Goal: Task Accomplishment & Management: Use online tool/utility

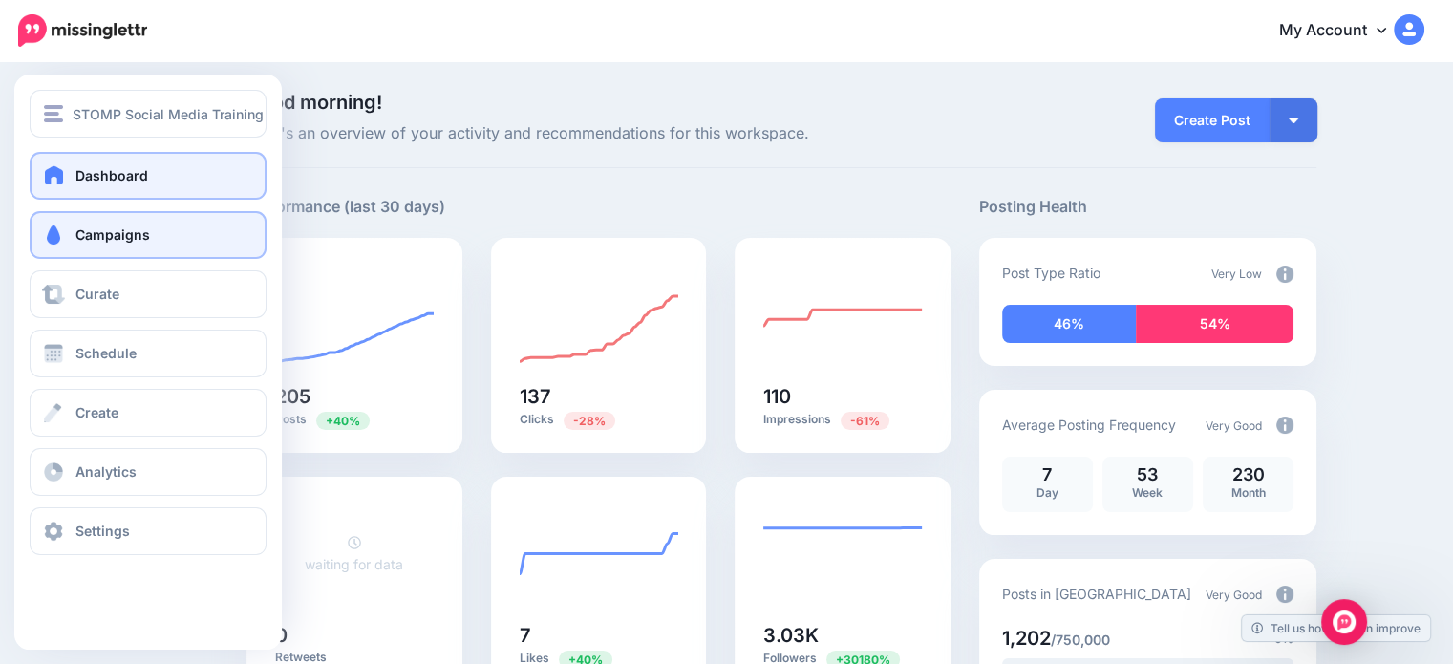
click at [58, 247] on link "Campaigns" at bounding box center [148, 235] width 237 height 48
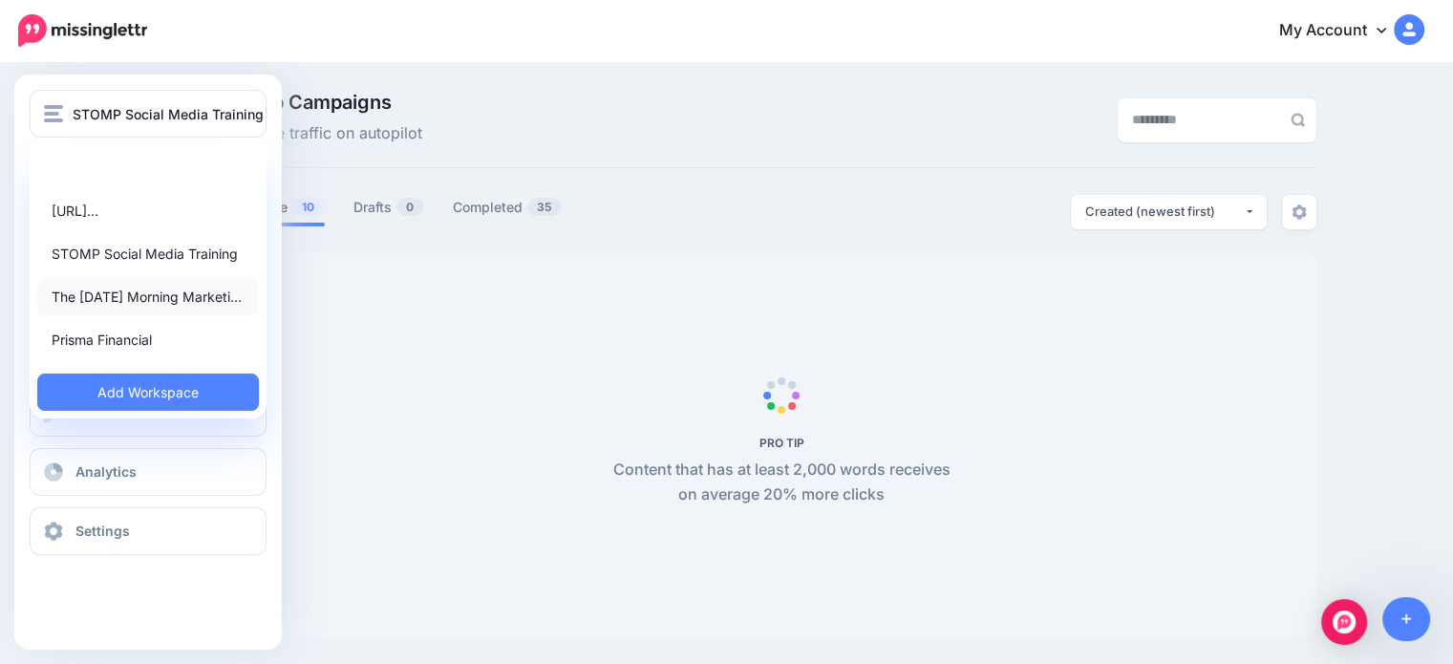
click at [141, 304] on link "The [DATE] Morning Marketi…" at bounding box center [148, 296] width 222 height 37
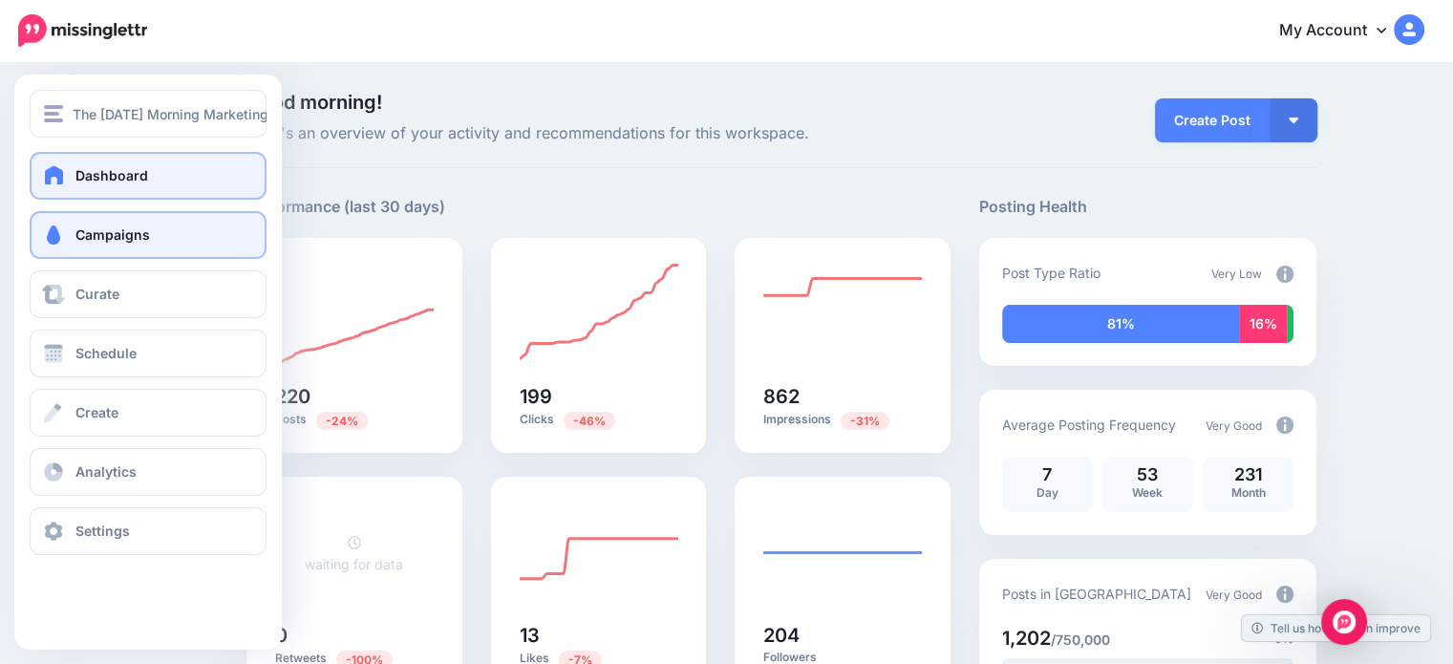
click at [55, 232] on span at bounding box center [53, 234] width 25 height 19
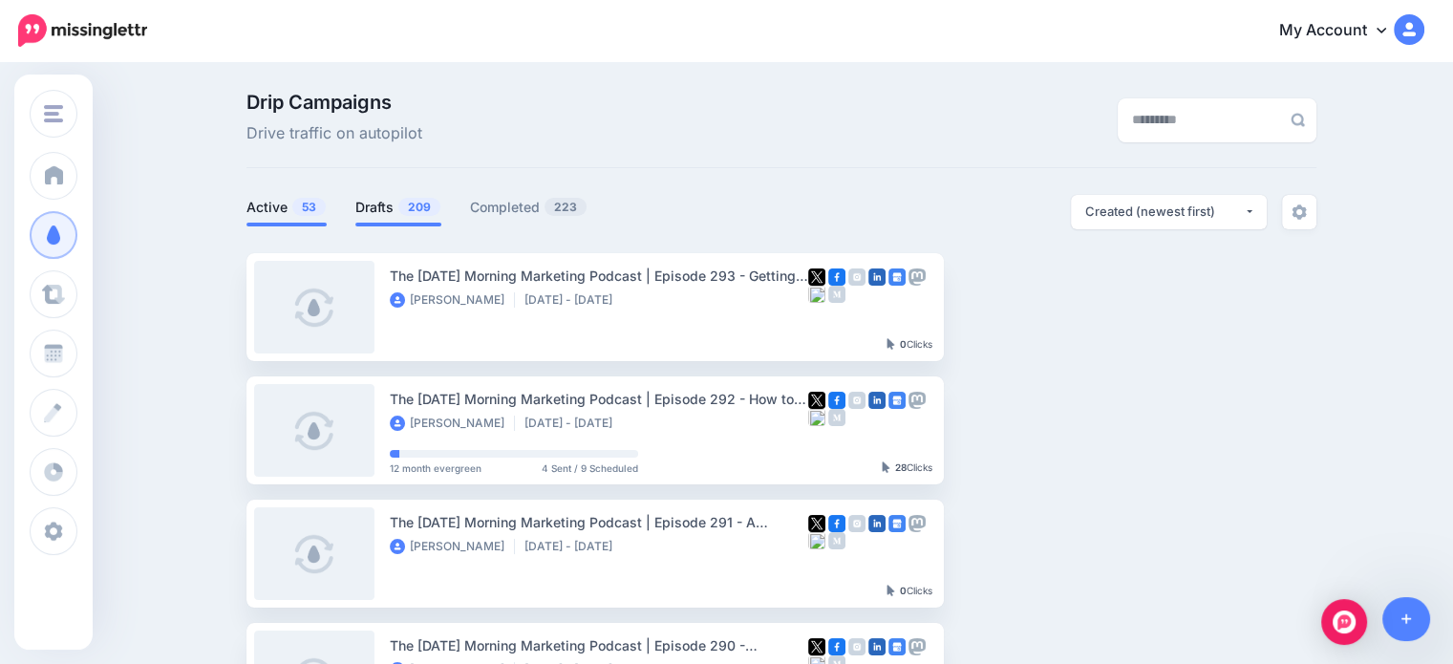
click at [428, 213] on span "209" at bounding box center [419, 207] width 42 height 18
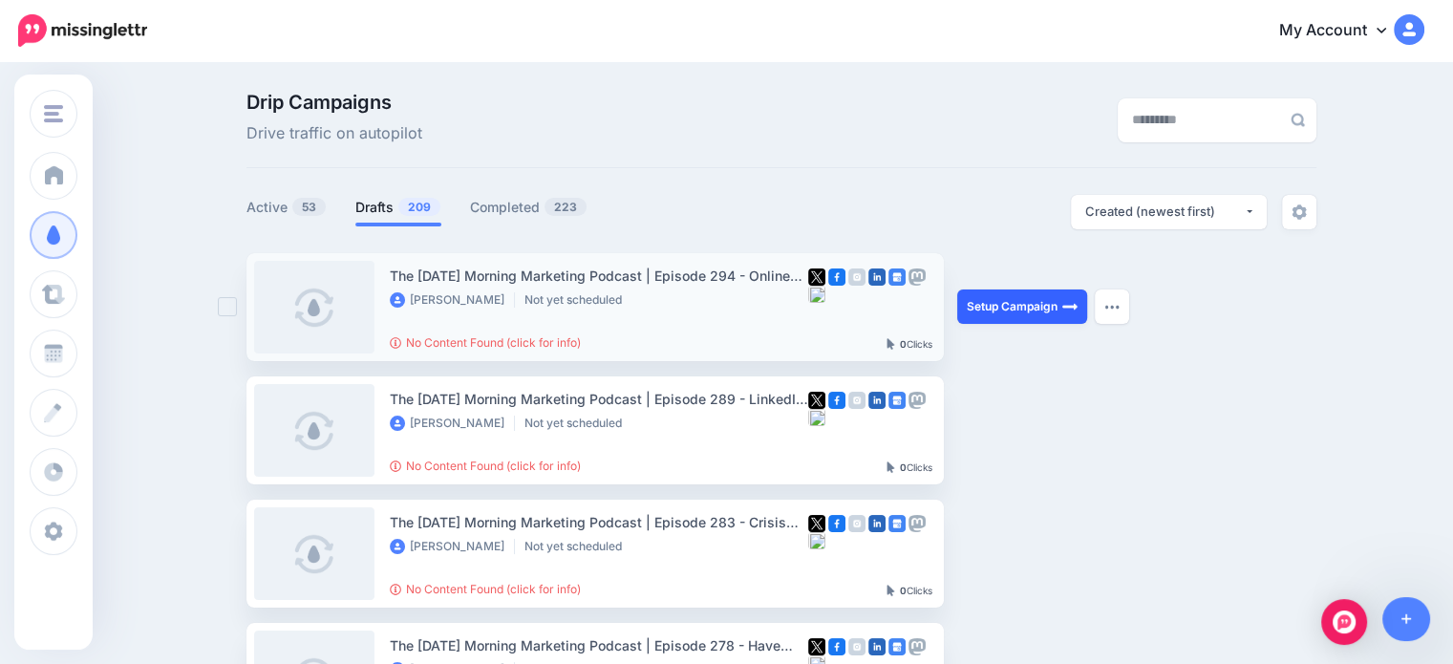
click at [1015, 307] on link "Setup Campaign" at bounding box center [1022, 306] width 130 height 34
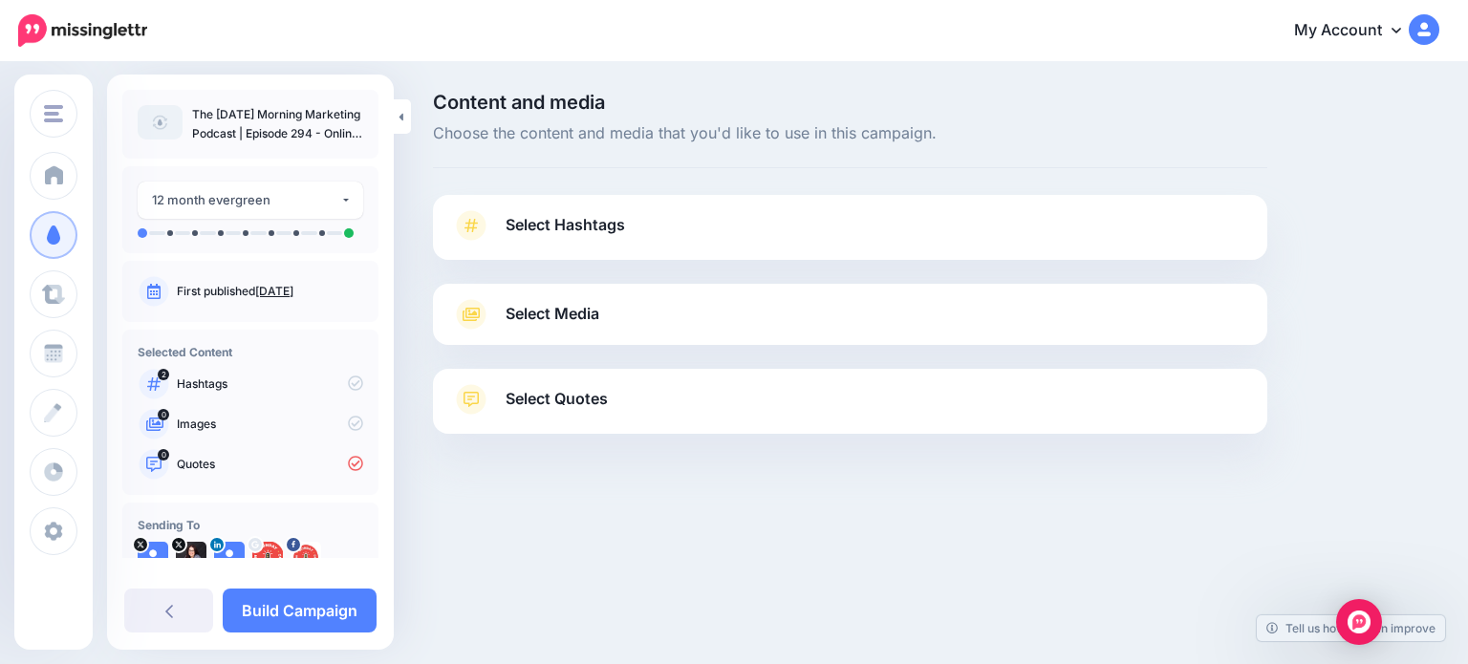
click at [539, 238] on link "Select Hashtags" at bounding box center [850, 235] width 796 height 50
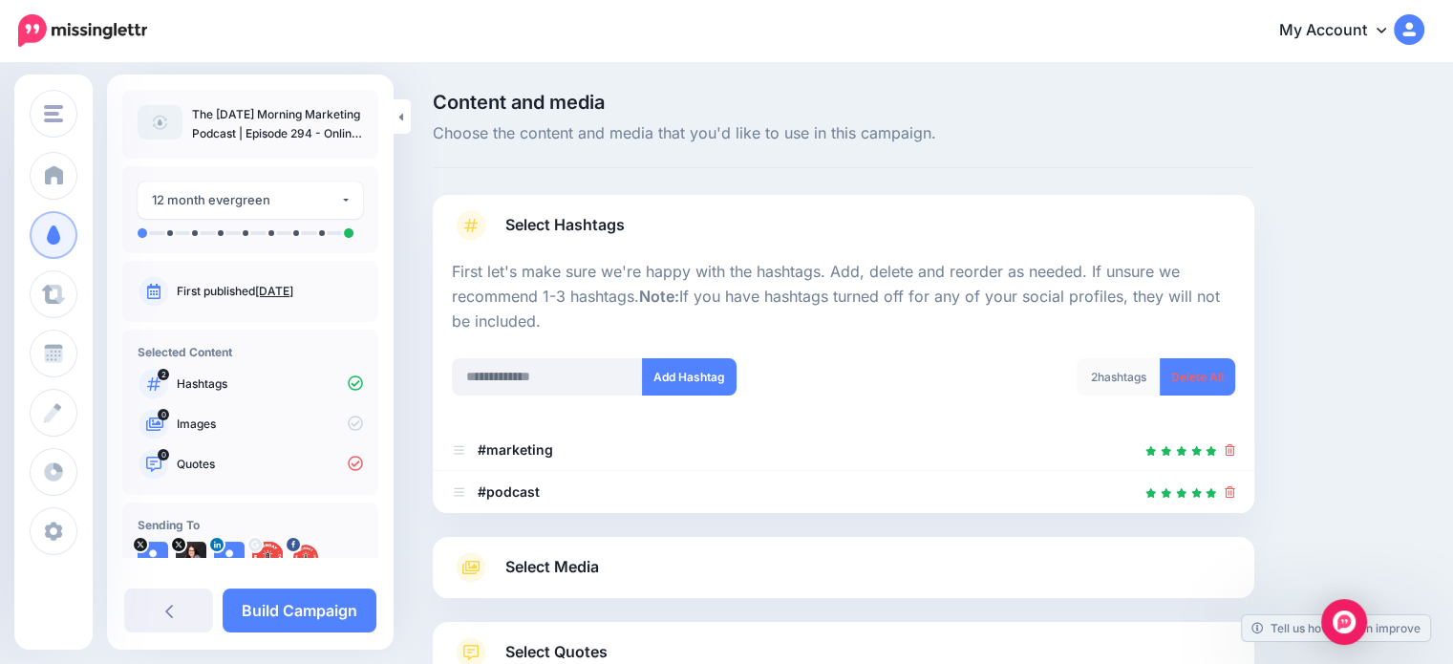
click at [550, 263] on p "First let's make sure we're happy with the hashtags. Add, delete and reorder as…" at bounding box center [843, 297] width 783 height 75
click at [535, 228] on span "Select Hashtags" at bounding box center [564, 225] width 119 height 26
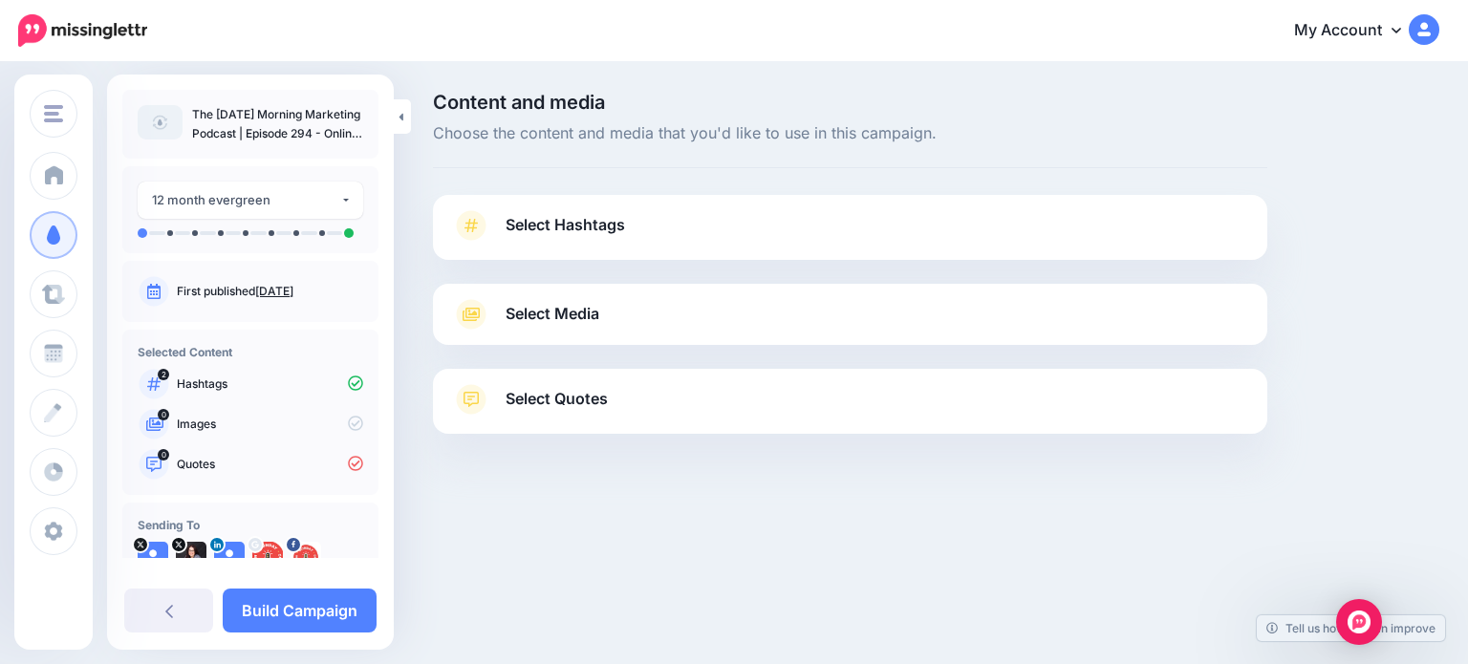
click at [545, 295] on div "Select Media Next, let's make sure we have the best media for this campaign. De…" at bounding box center [850, 314] width 834 height 61
click at [549, 305] on span "Select Media" at bounding box center [552, 314] width 94 height 26
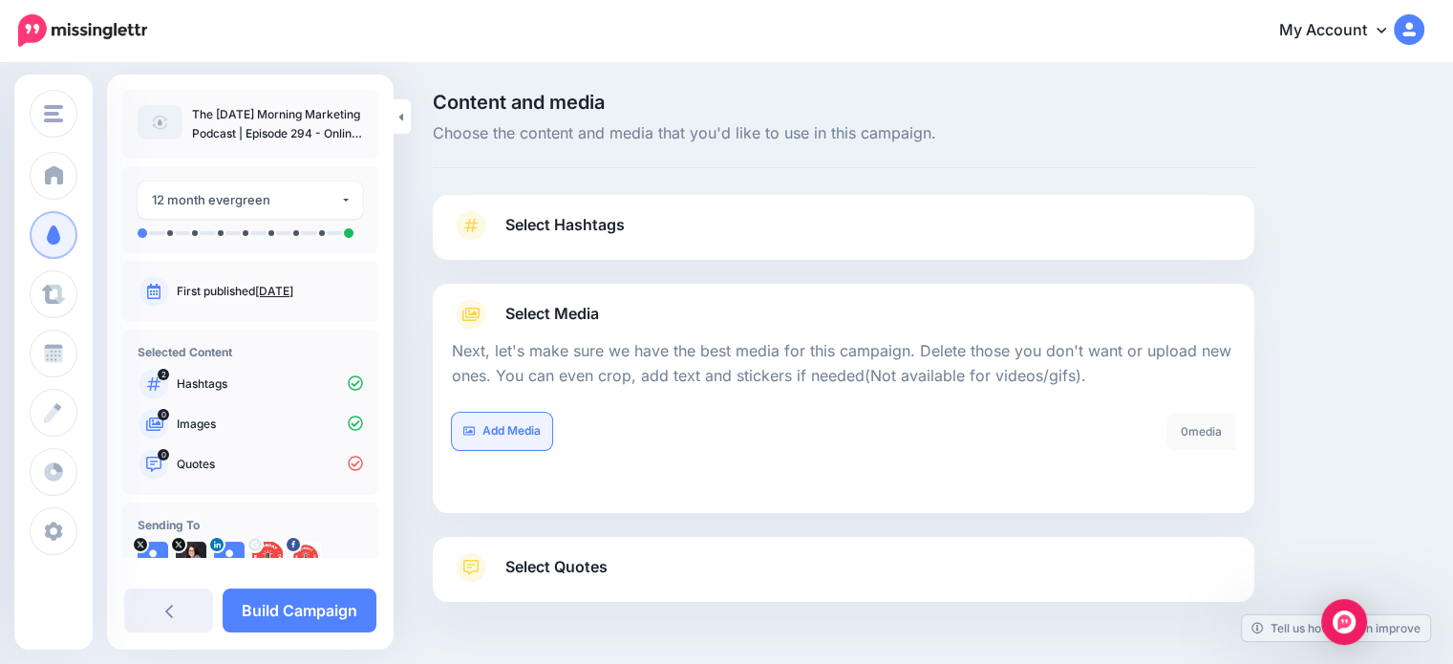
click at [491, 423] on link "Add Media" at bounding box center [502, 431] width 100 height 37
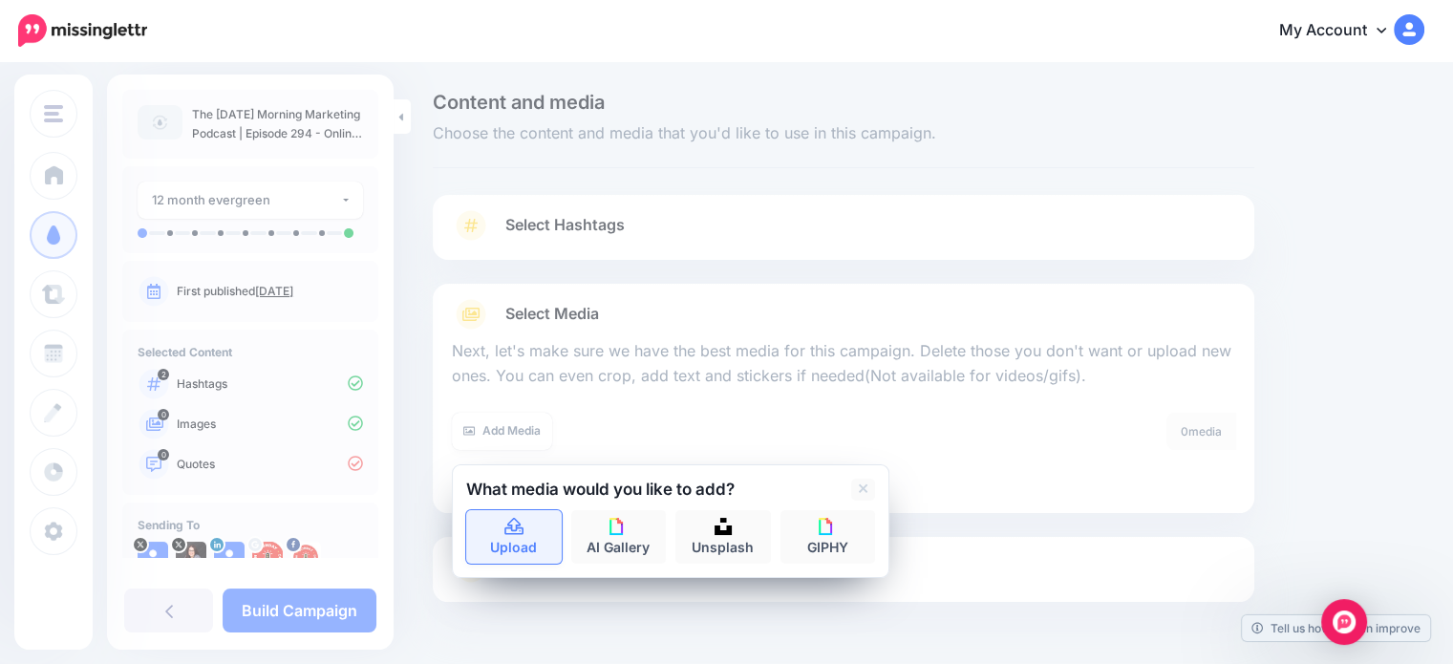
click at [527, 538] on link "Upload" at bounding box center [514, 537] width 96 height 54
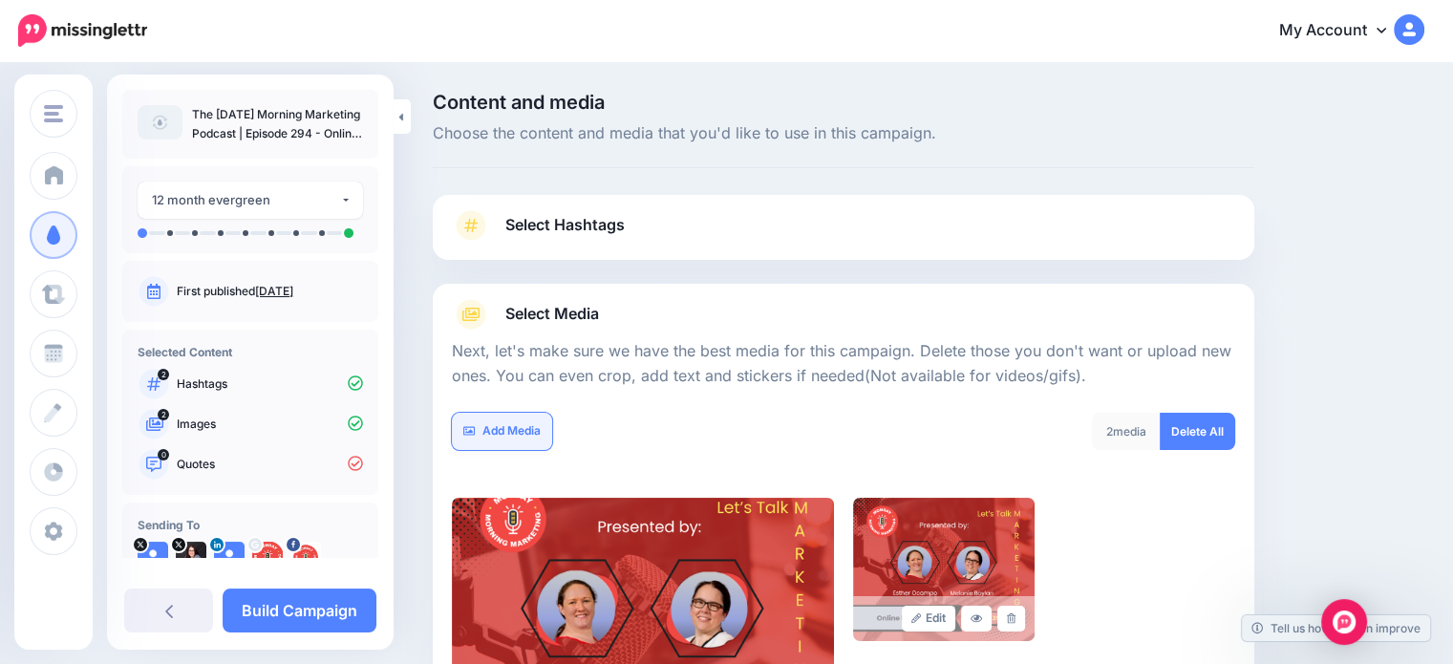
click at [504, 440] on link "Add Media" at bounding box center [502, 431] width 100 height 37
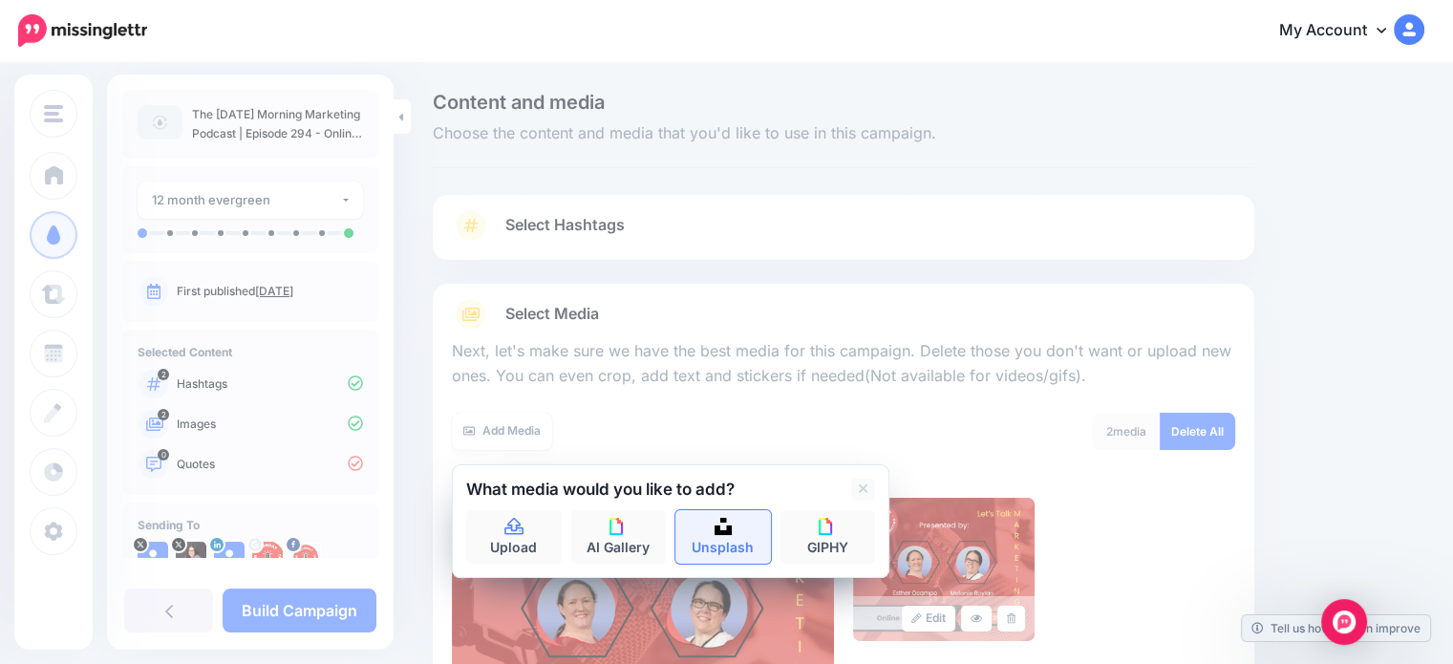
click at [719, 534] on img at bounding box center [723, 526] width 17 height 17
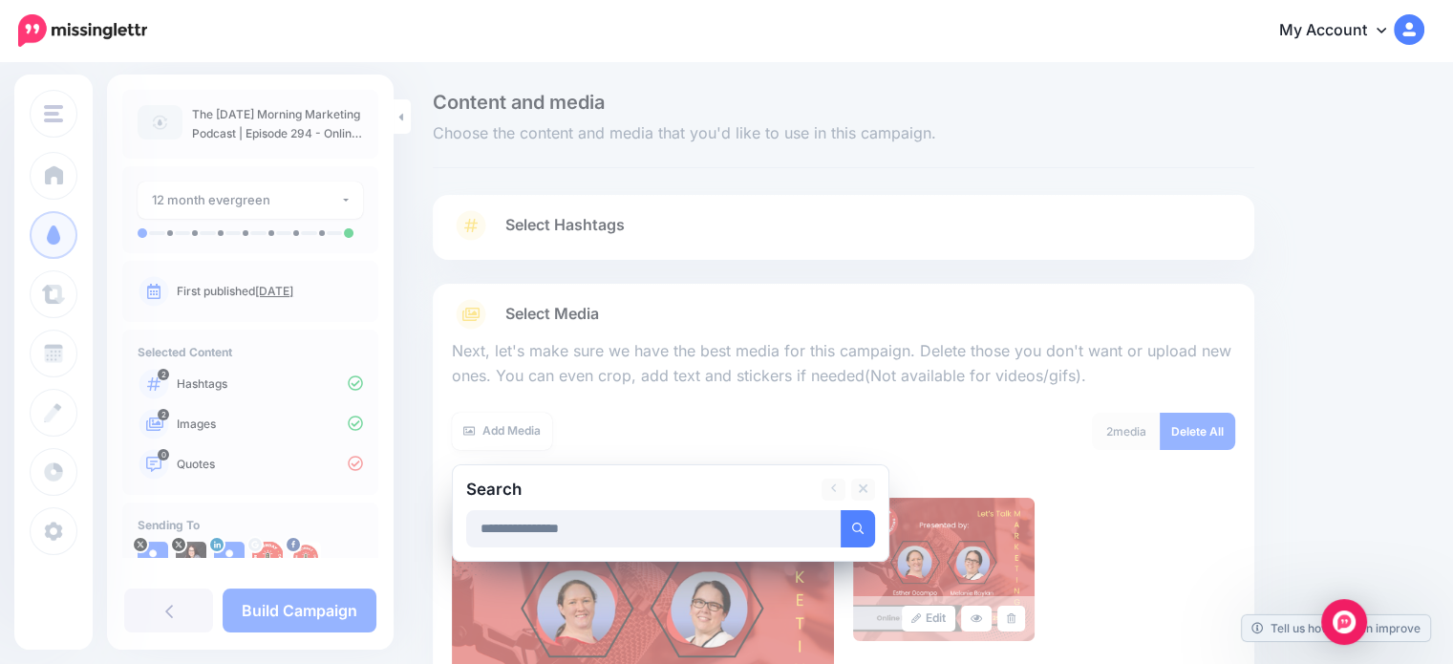
type input "**********"
click at [841, 510] on button "submit" at bounding box center [858, 528] width 34 height 37
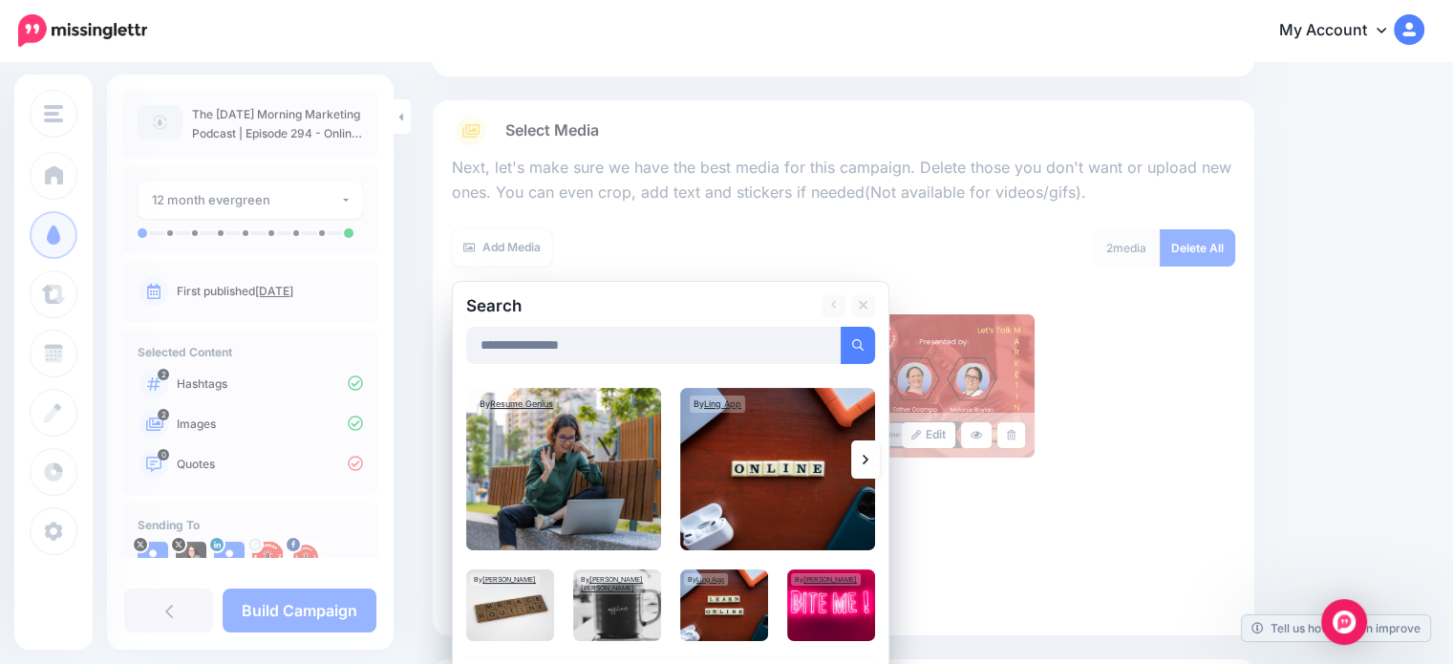
scroll to position [185, 0]
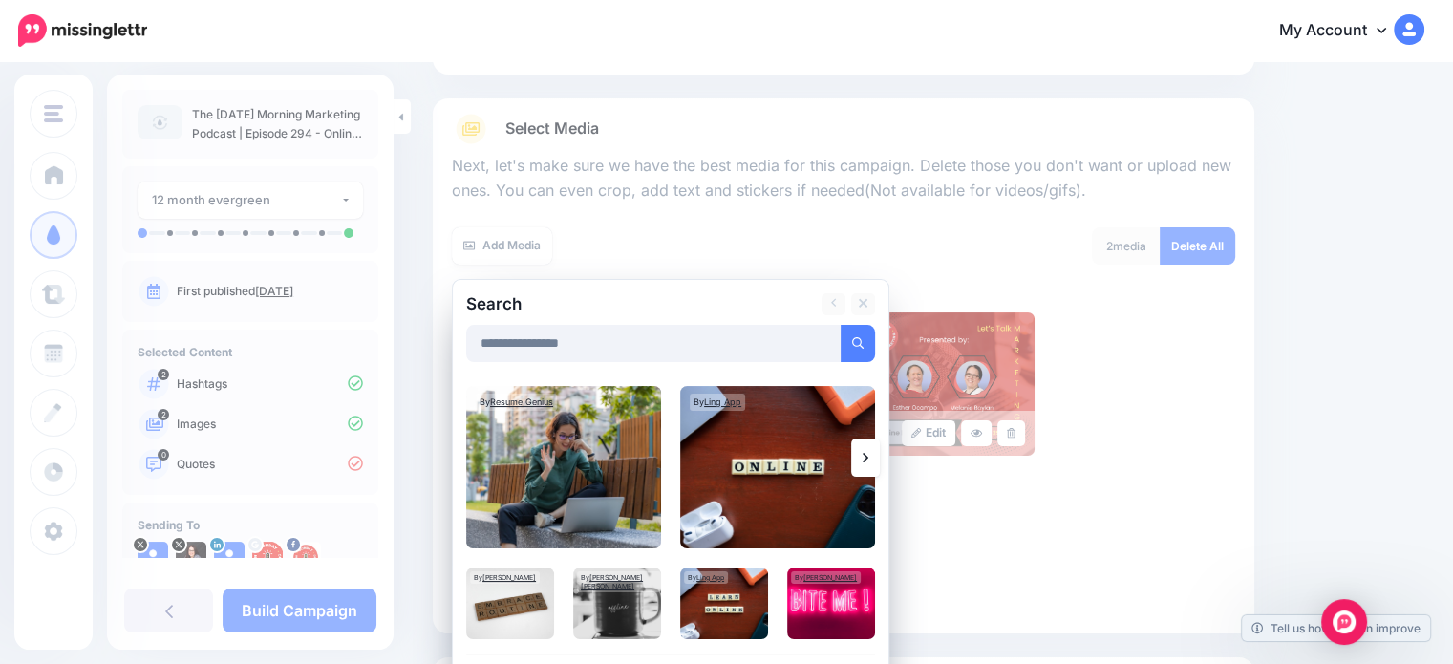
click at [874, 465] on link at bounding box center [865, 458] width 29 height 38
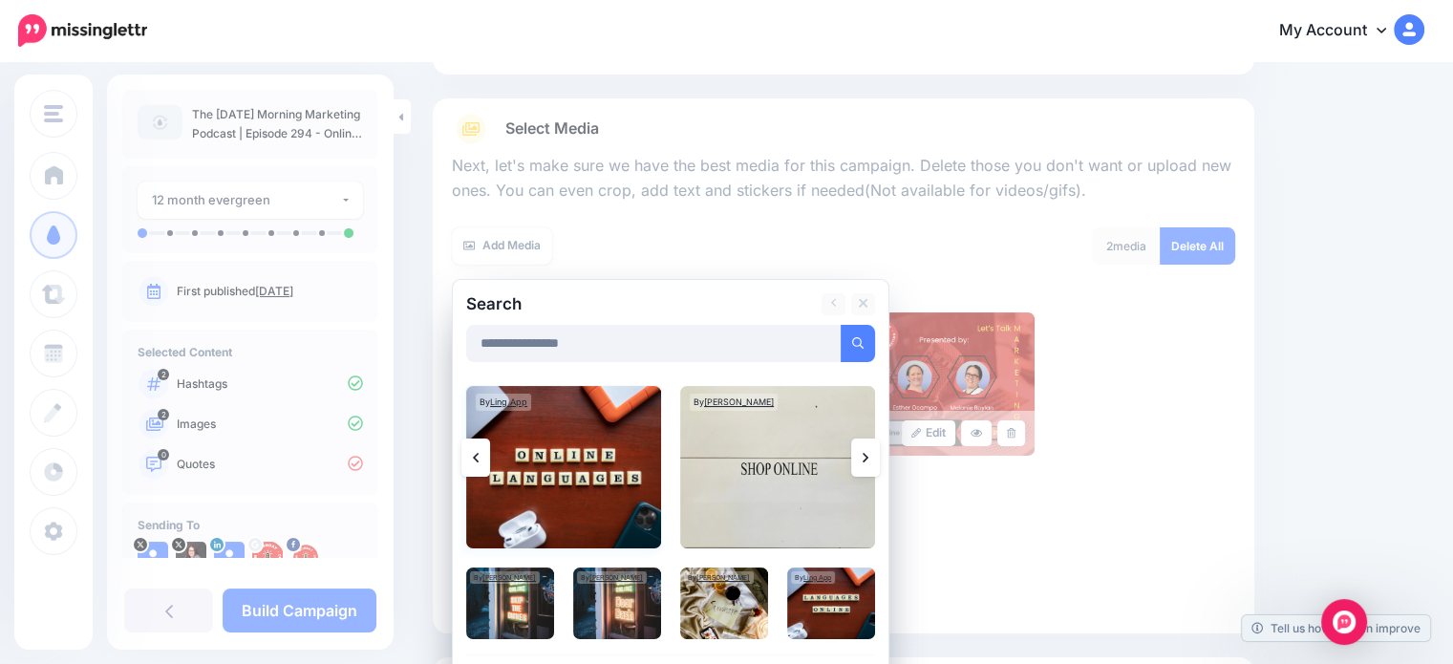
click at [600, 485] on img at bounding box center [563, 467] width 195 height 162
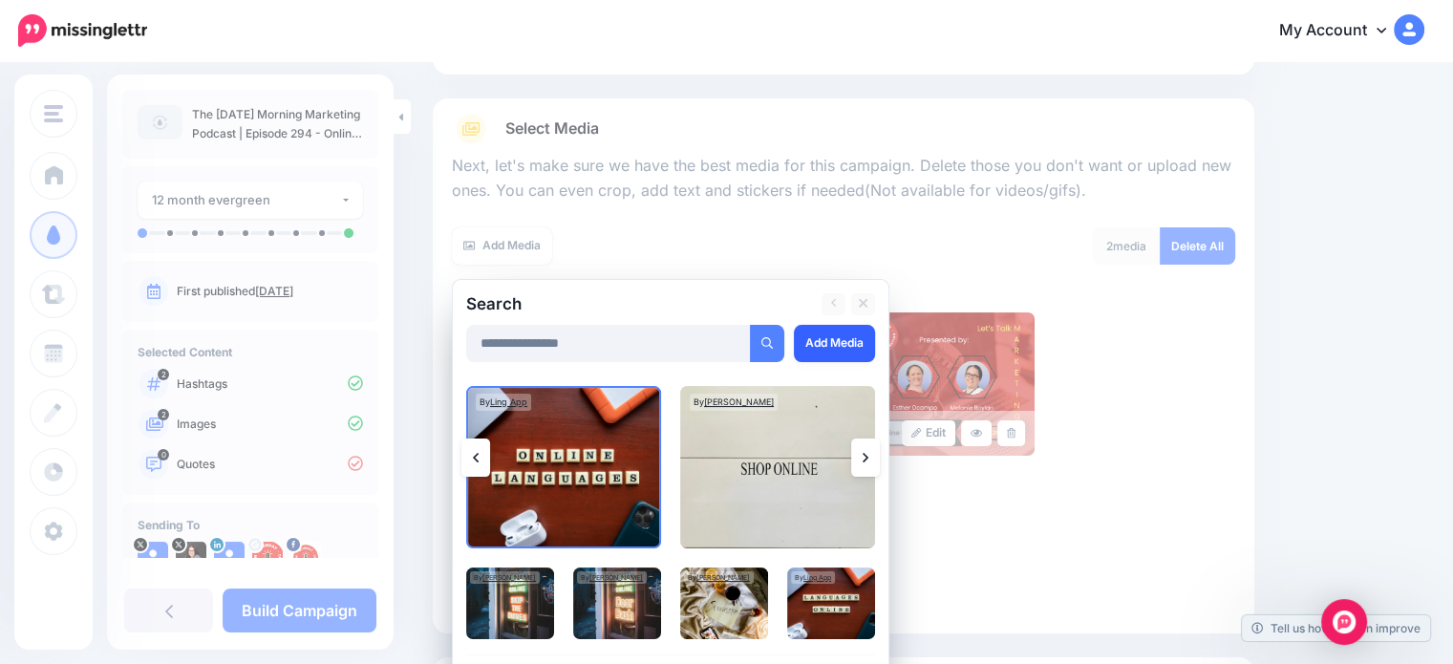
click at [841, 351] on link "Add Media" at bounding box center [834, 343] width 81 height 37
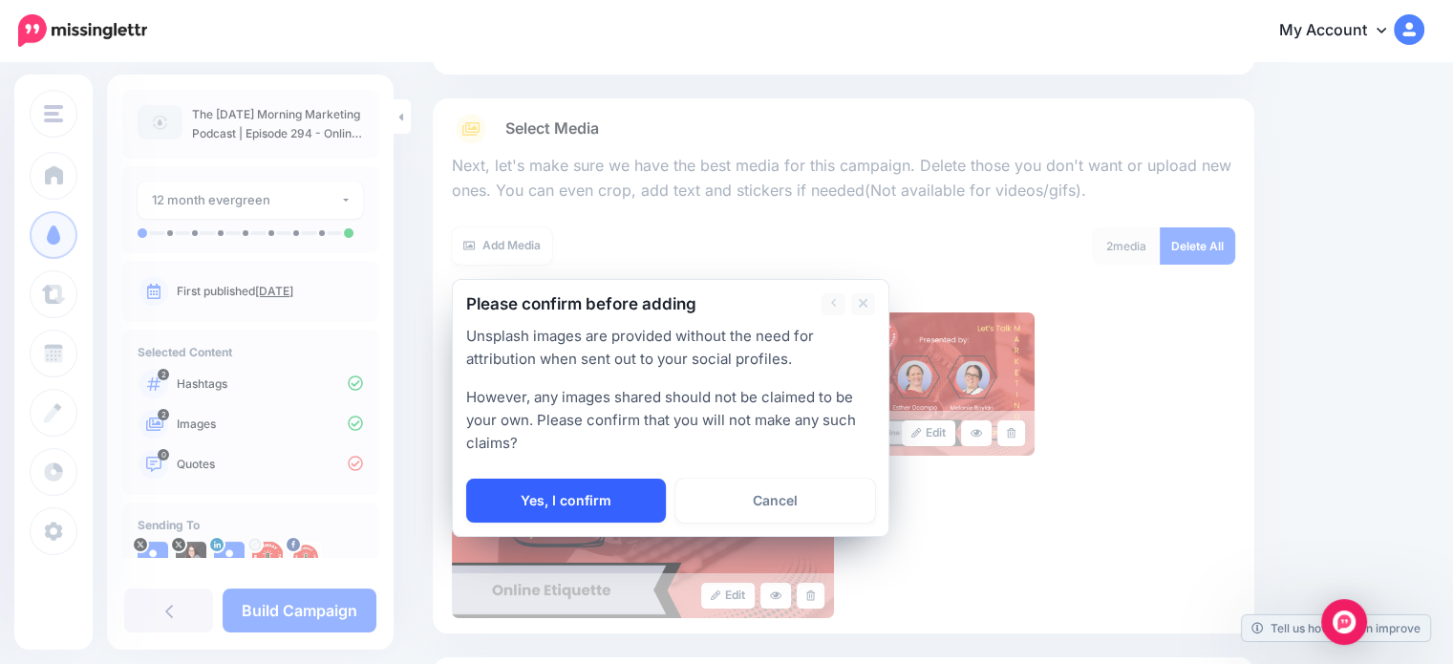
click at [621, 488] on link "Yes, I confirm" at bounding box center [566, 501] width 200 height 44
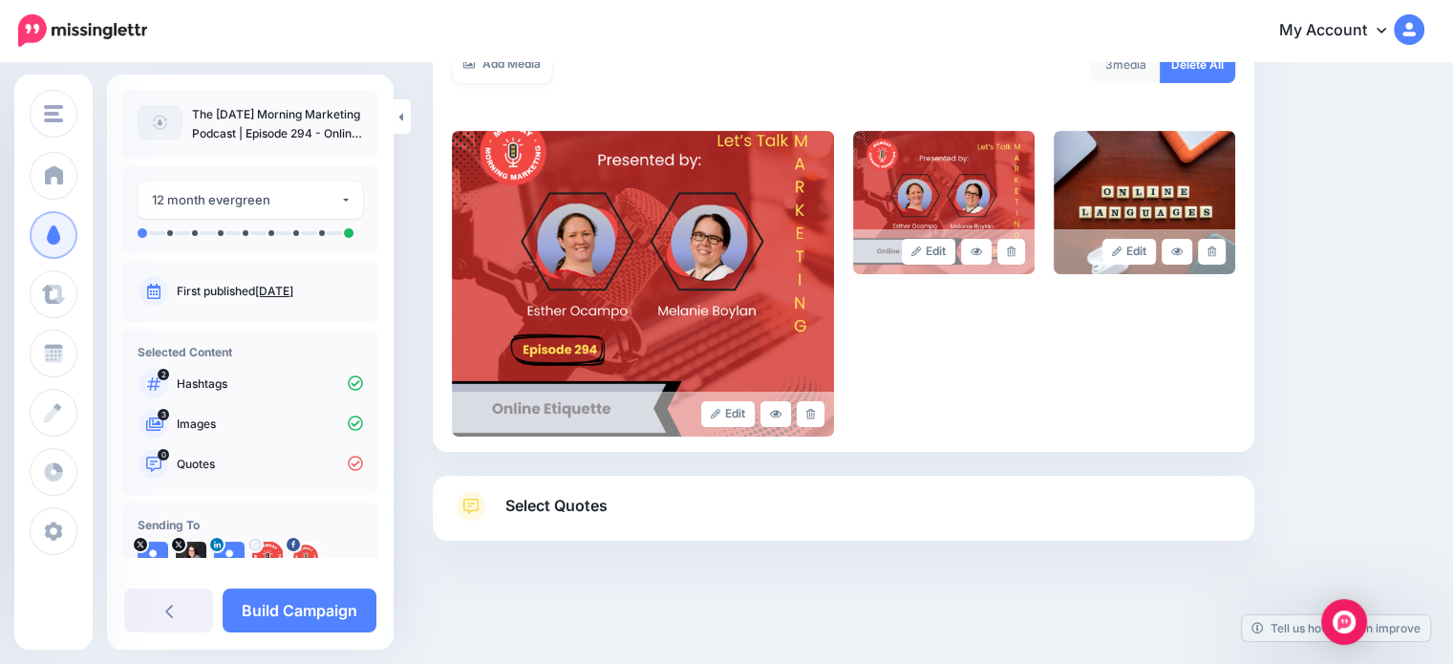
scroll to position [0, 0]
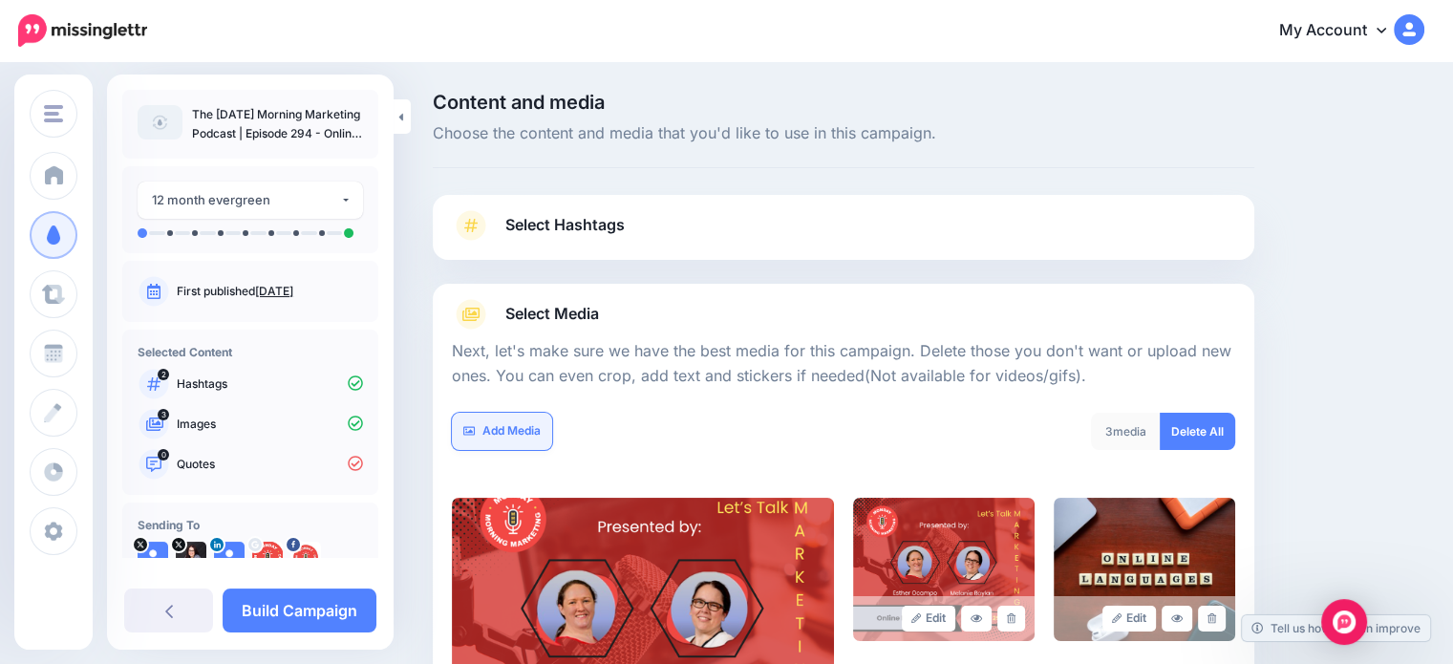
click at [476, 446] on link "Add Media" at bounding box center [502, 431] width 100 height 37
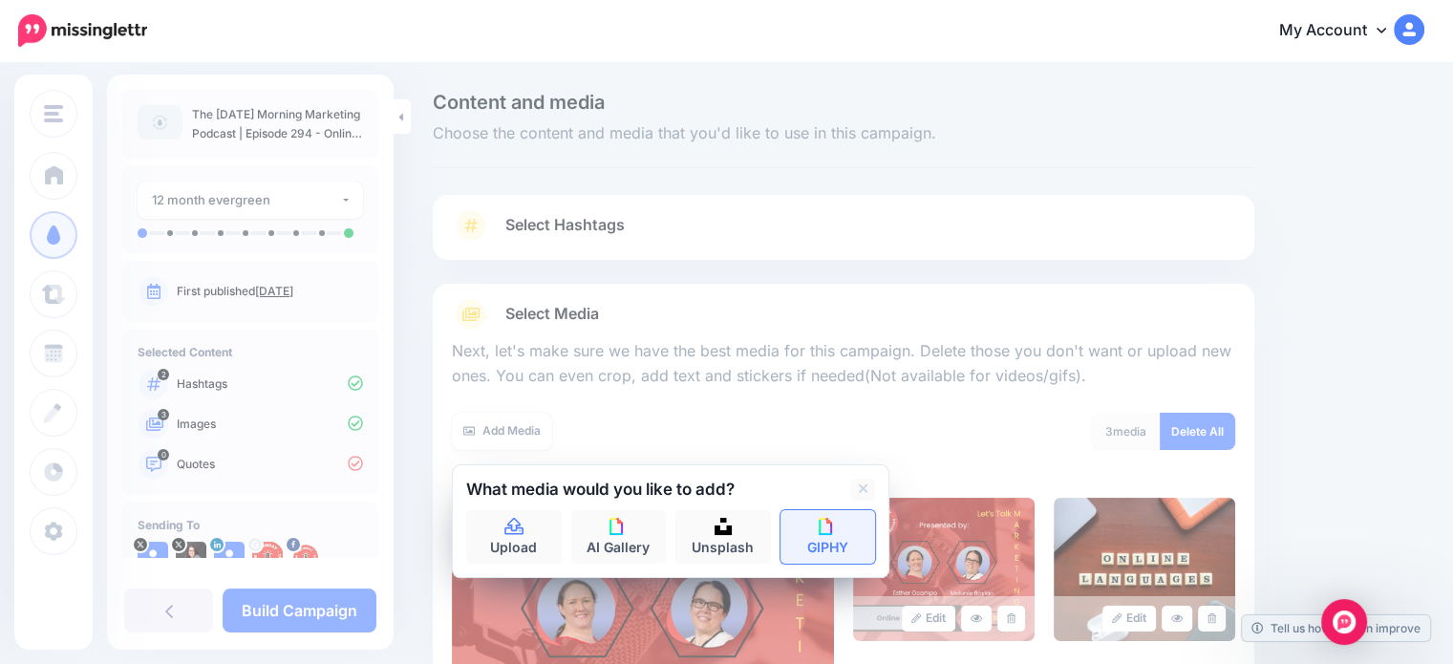
click at [812, 540] on link "GIPHY" at bounding box center [829, 537] width 96 height 54
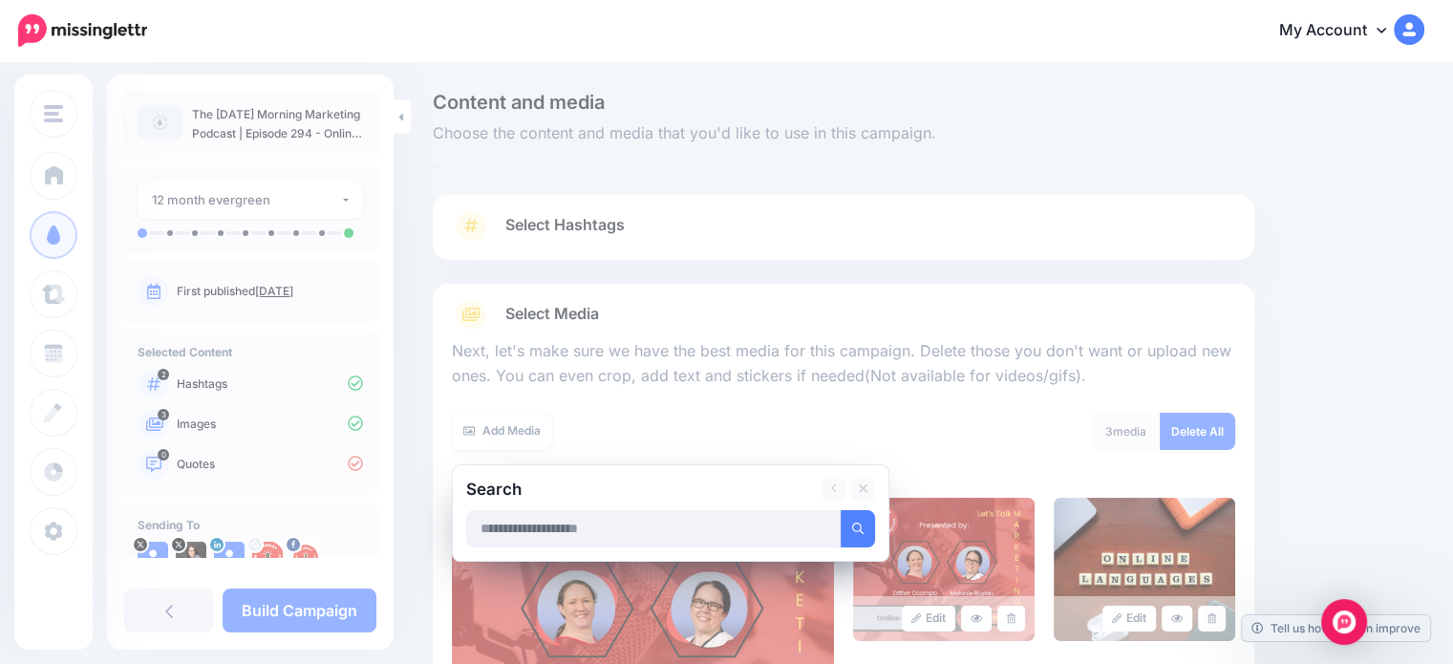
type input "*"
type input "**********"
click at [841, 510] on button "submit" at bounding box center [858, 528] width 34 height 37
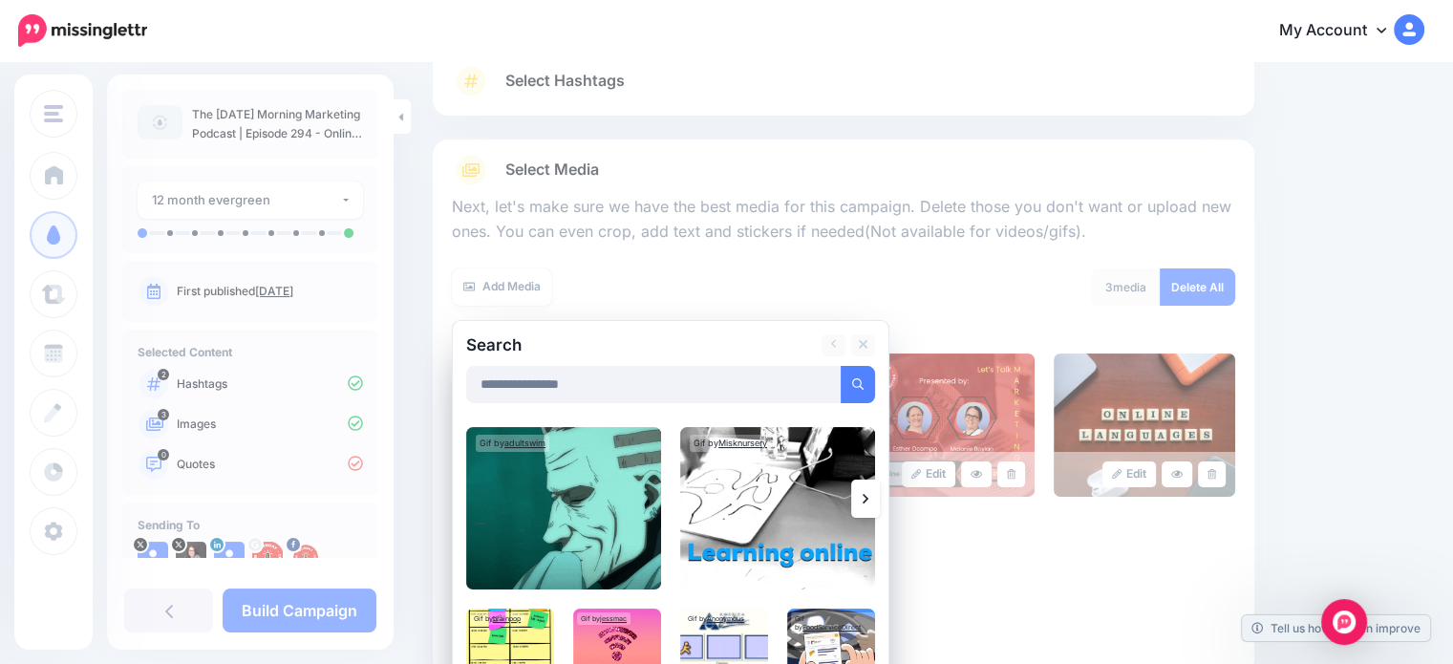
scroll to position [145, 0]
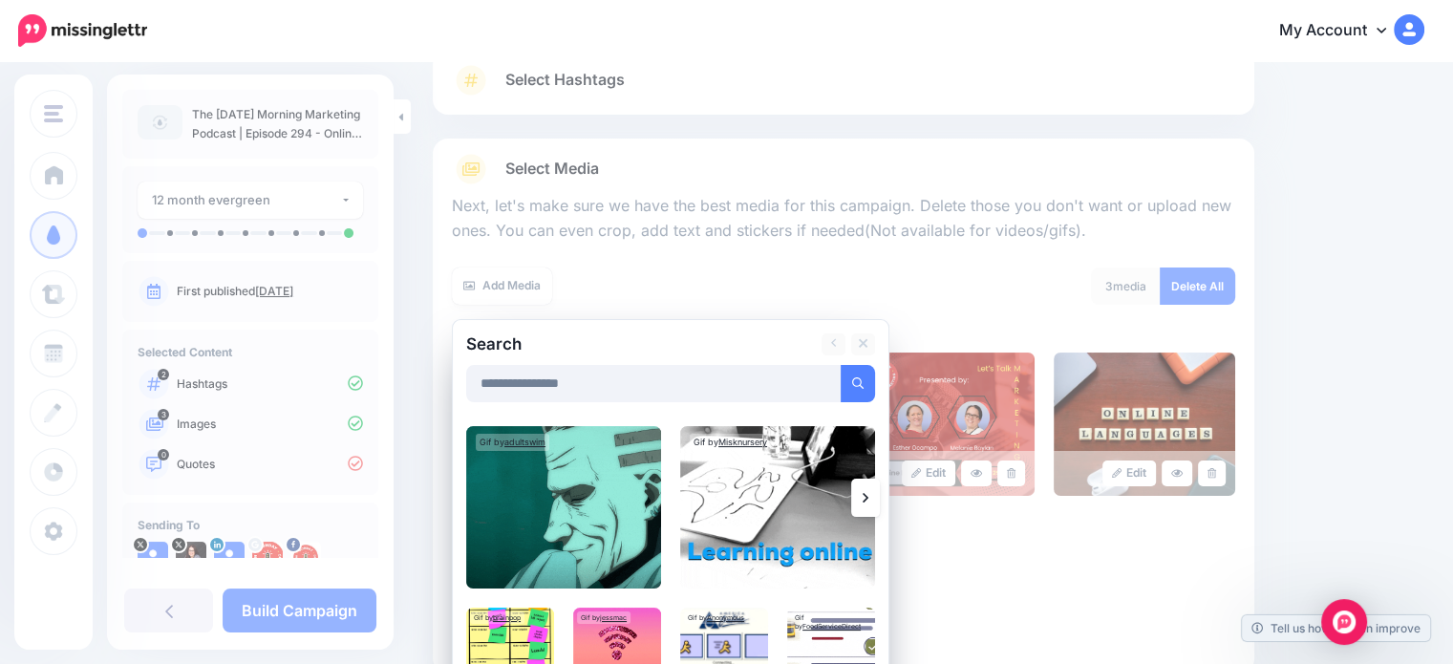
click at [864, 501] on icon at bounding box center [866, 498] width 6 height 10
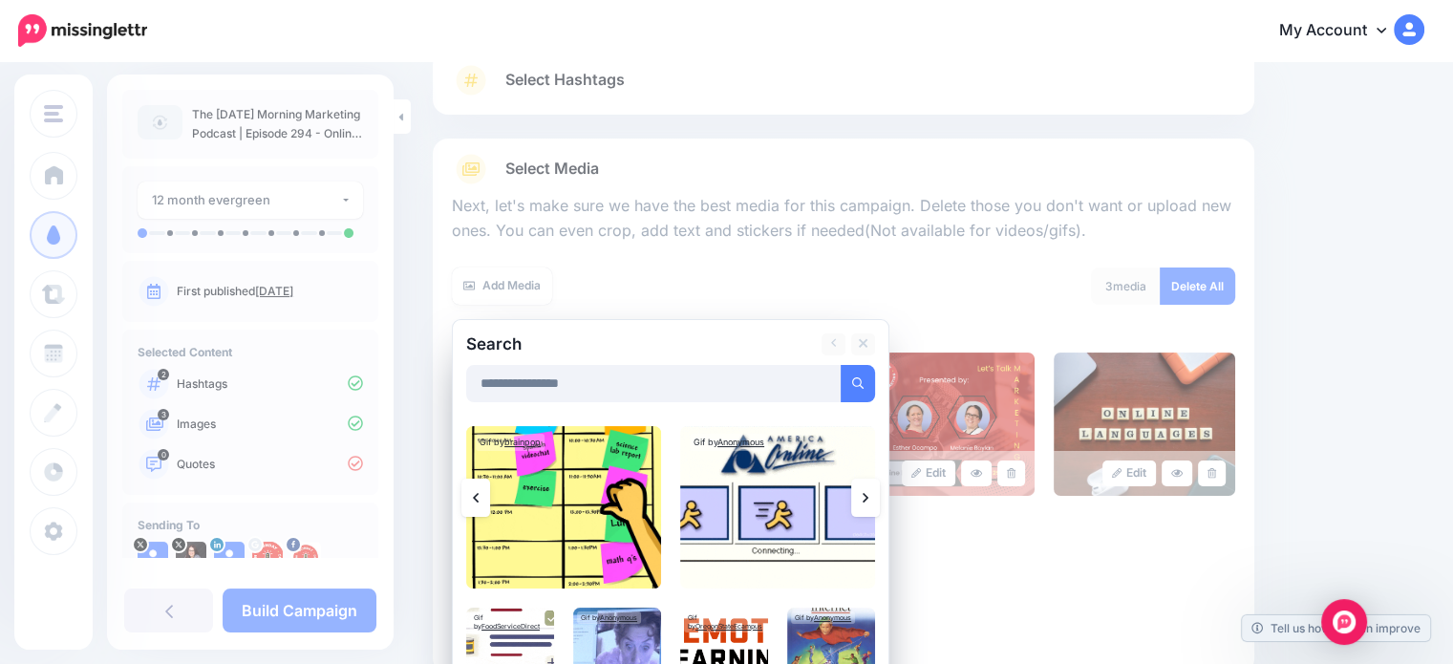
click at [864, 502] on icon at bounding box center [866, 498] width 6 height 10
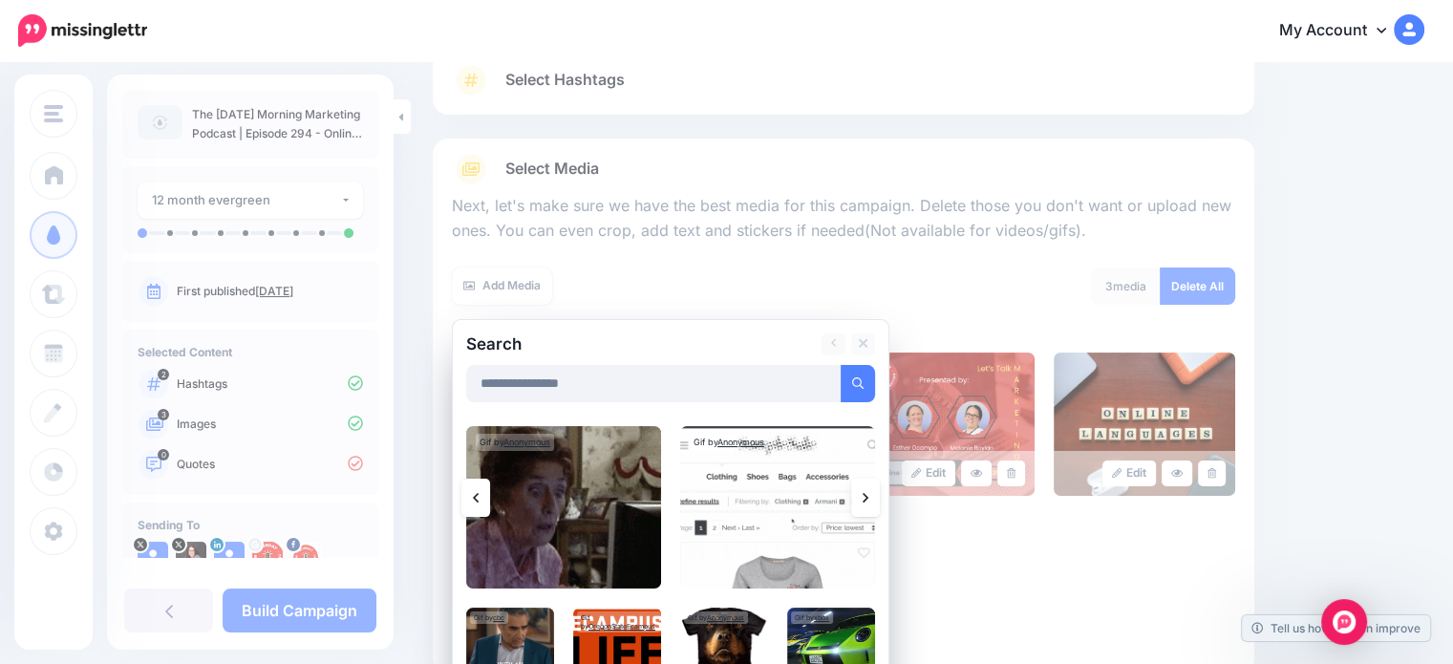
click at [864, 502] on icon at bounding box center [866, 498] width 6 height 10
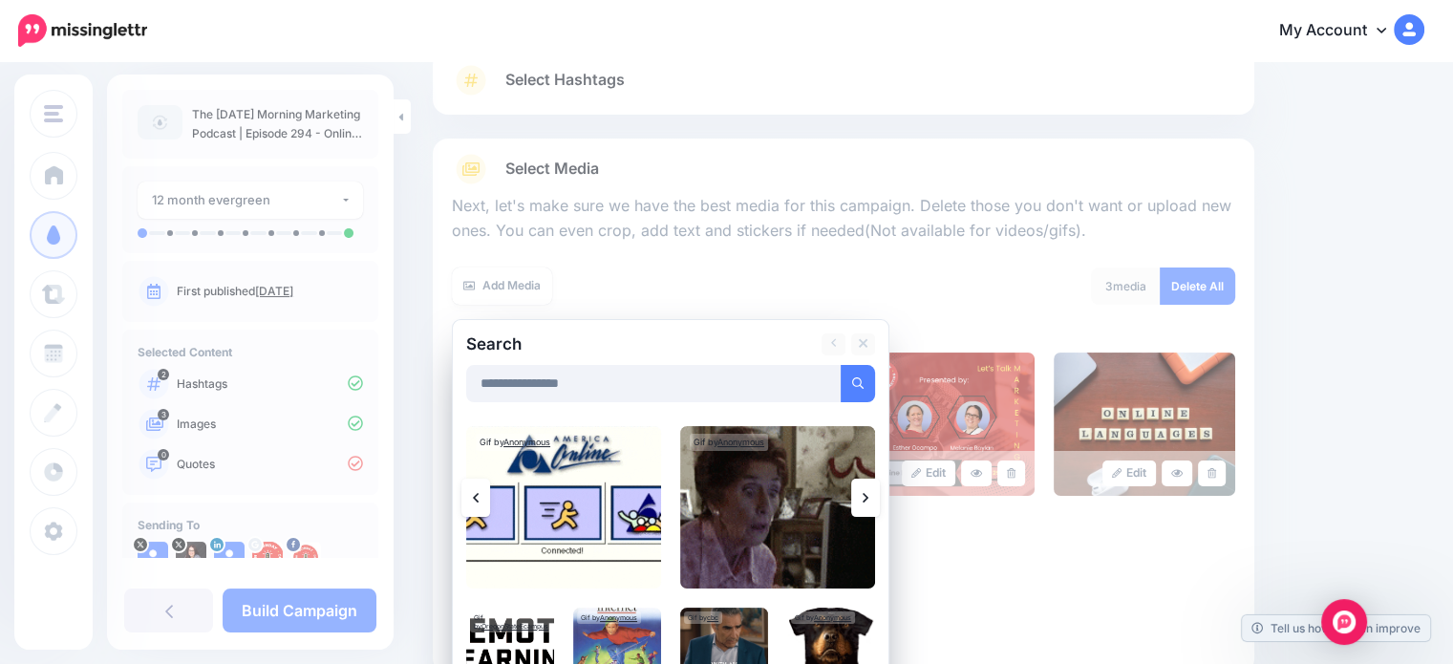
click at [867, 503] on icon at bounding box center [866, 497] width 6 height 15
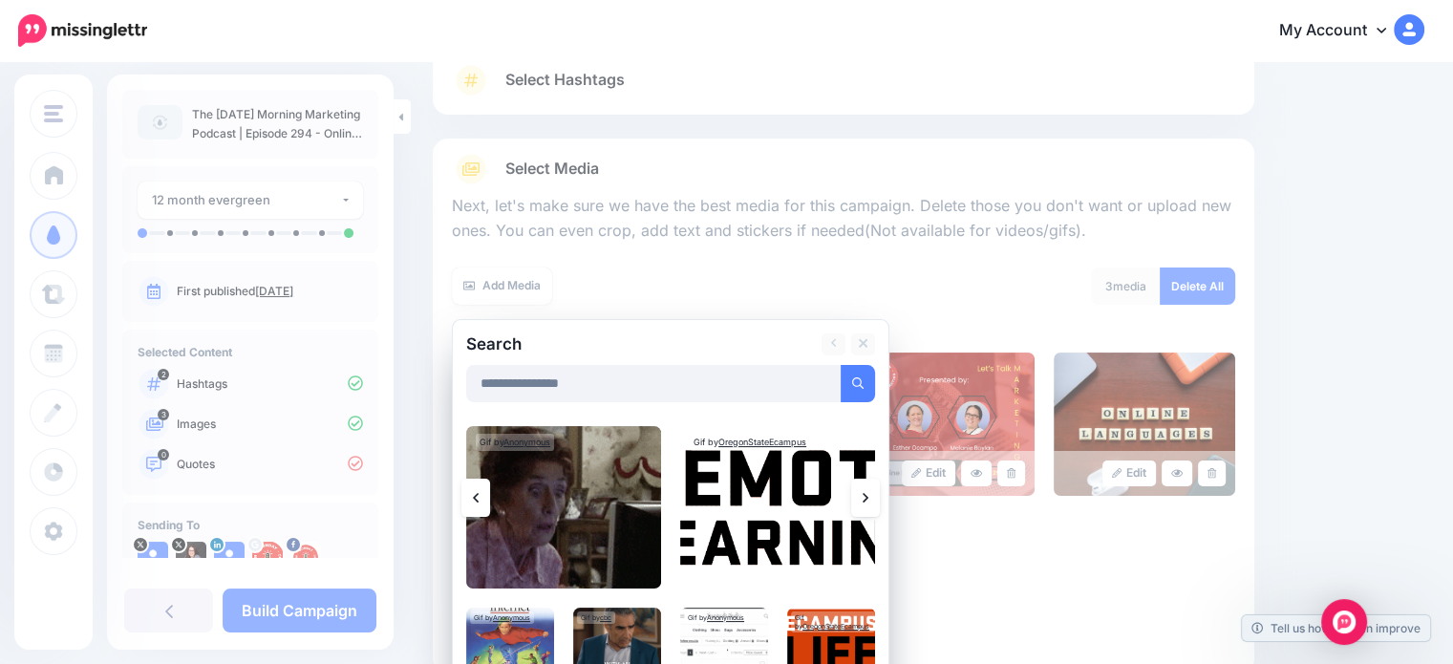
click at [872, 504] on link at bounding box center [865, 498] width 29 height 38
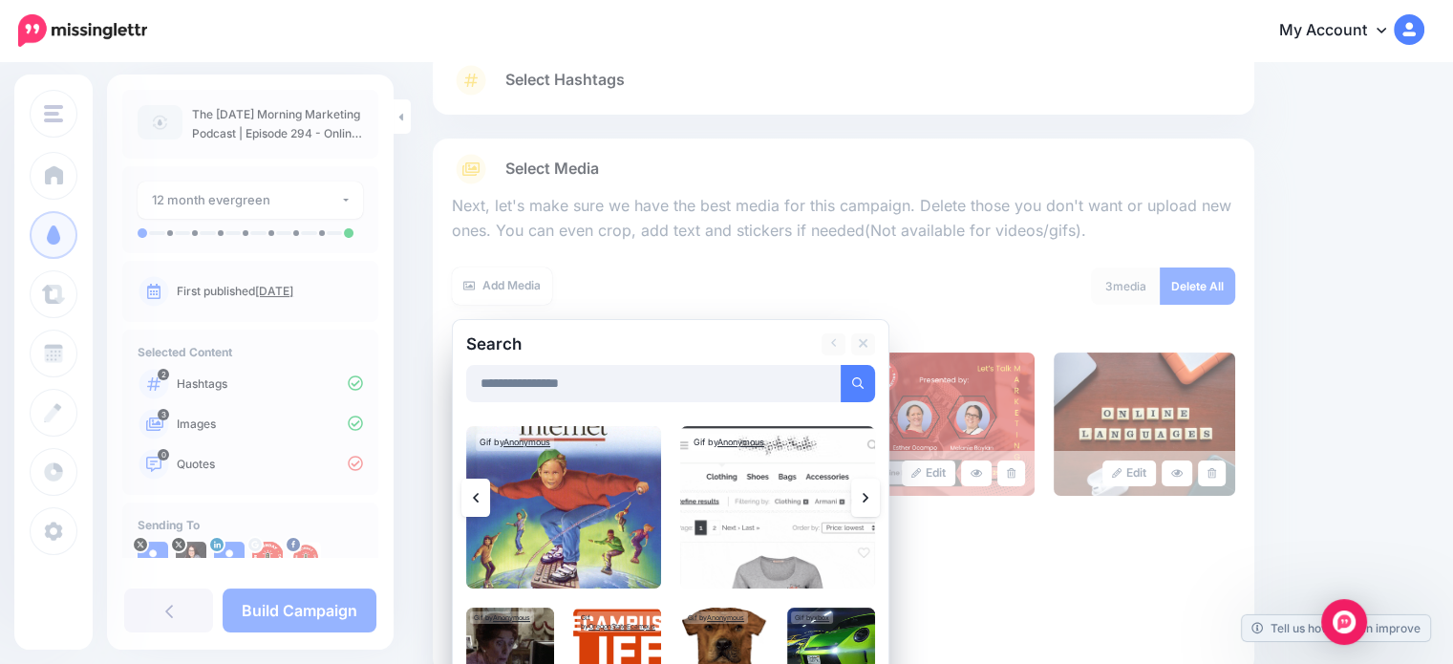
click at [874, 504] on link at bounding box center [865, 498] width 29 height 38
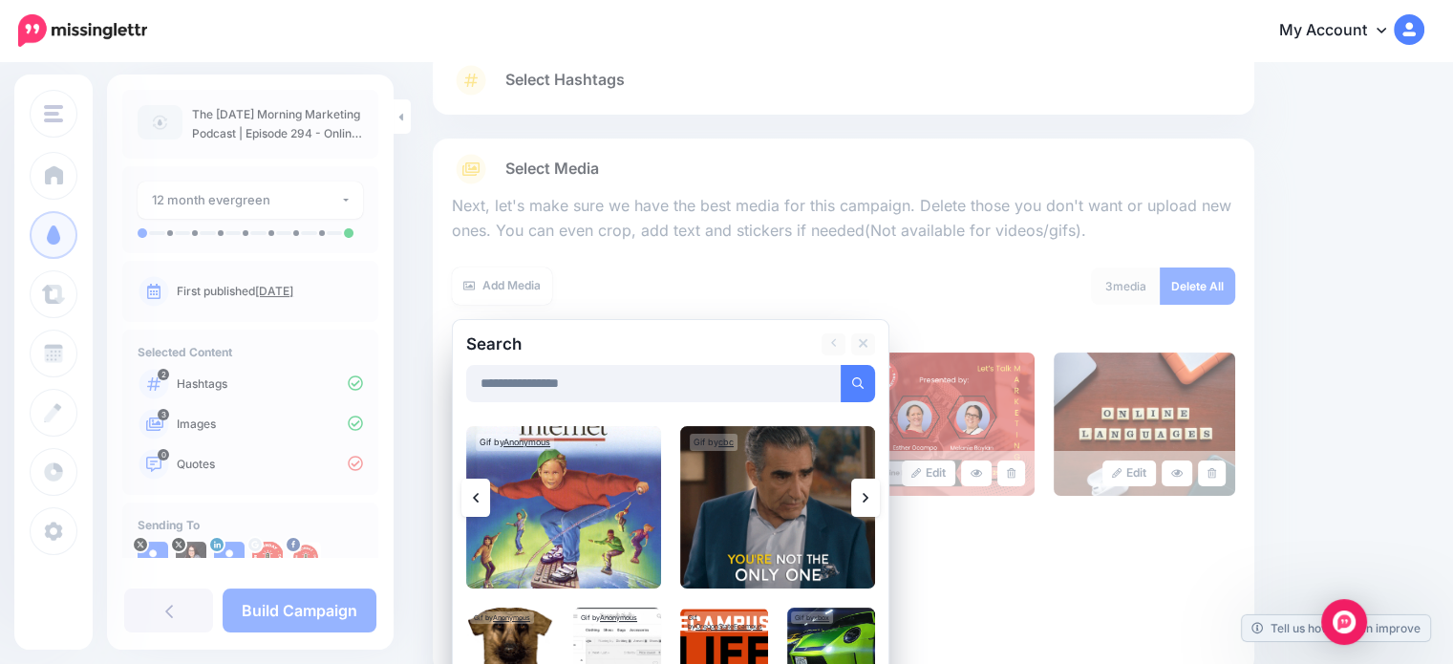
click at [874, 503] on link at bounding box center [865, 498] width 29 height 38
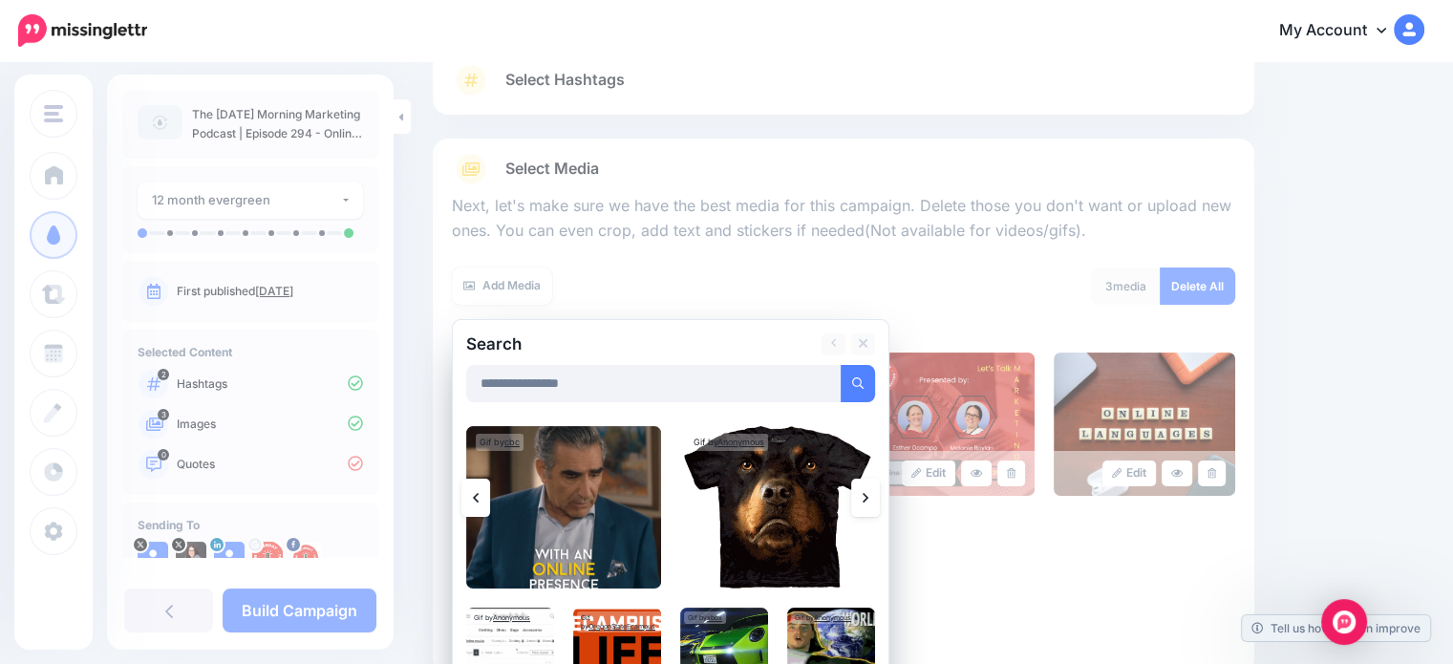
click at [875, 503] on link at bounding box center [865, 498] width 29 height 38
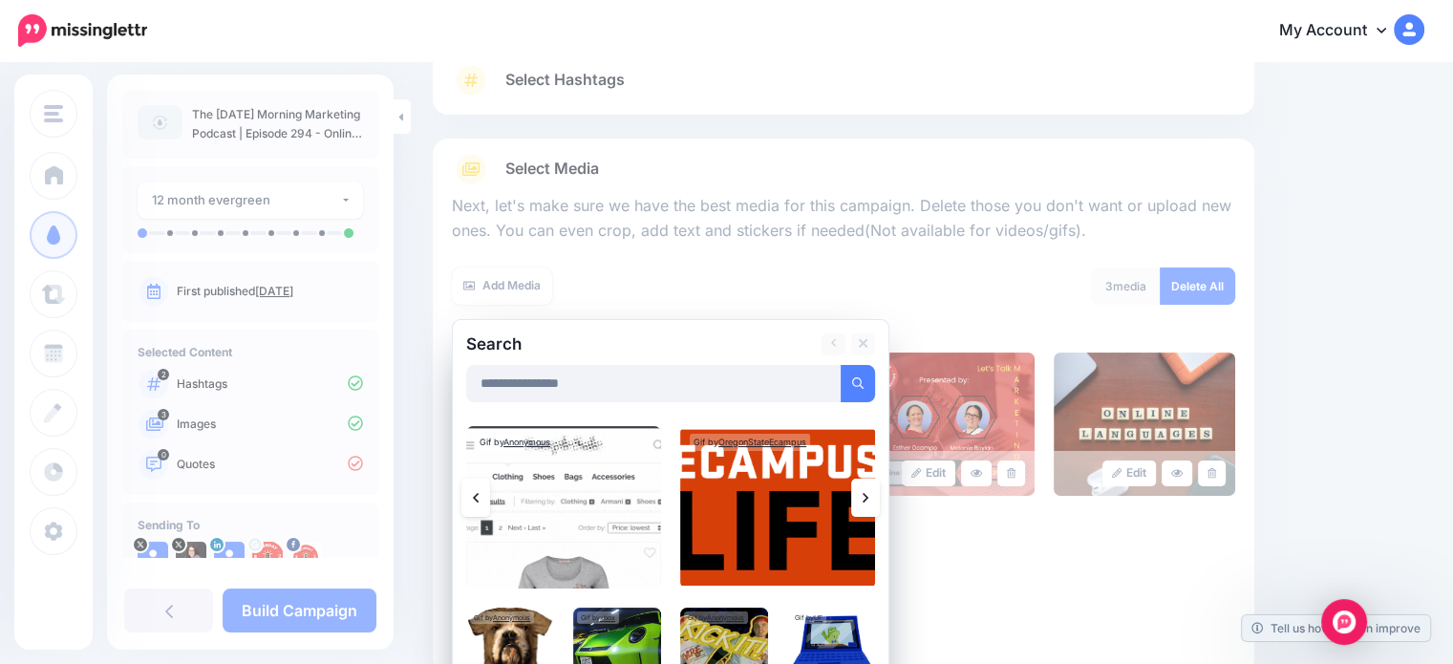
click at [864, 332] on div "**********" at bounding box center [671, 528] width 438 height 418
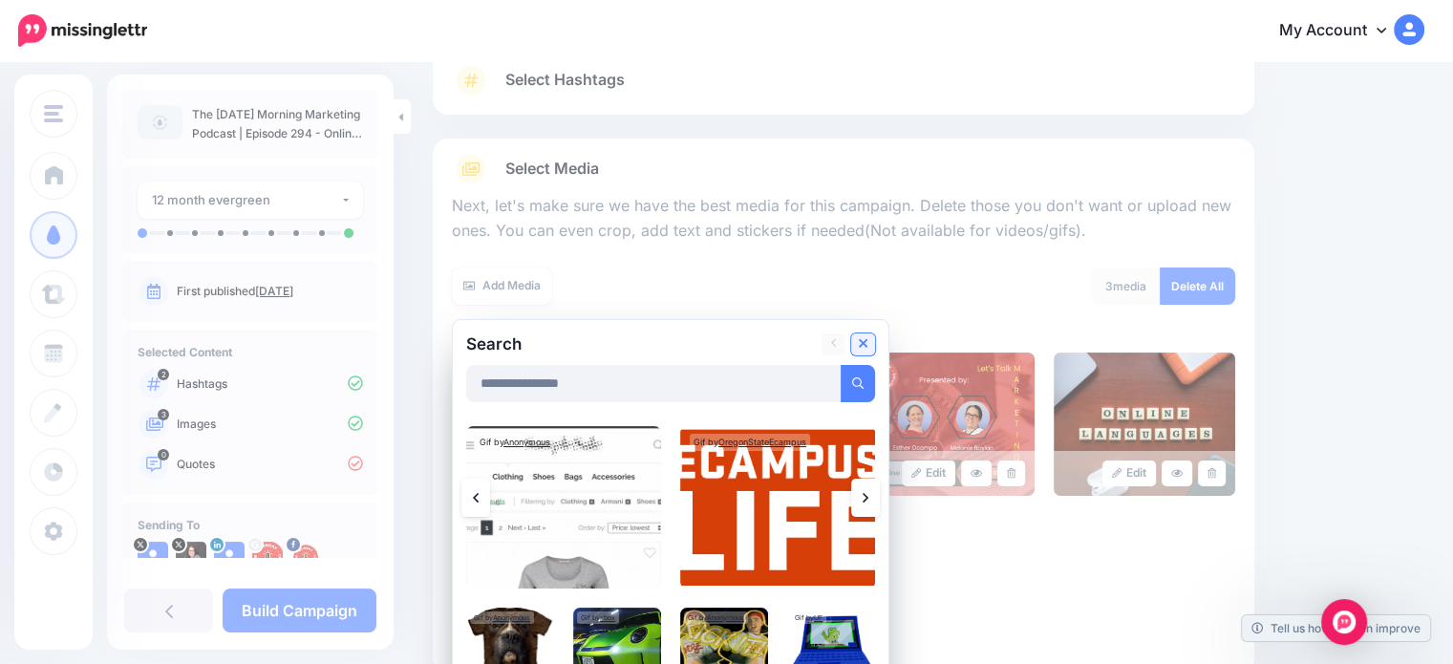
click at [864, 333] on link at bounding box center [863, 344] width 24 height 22
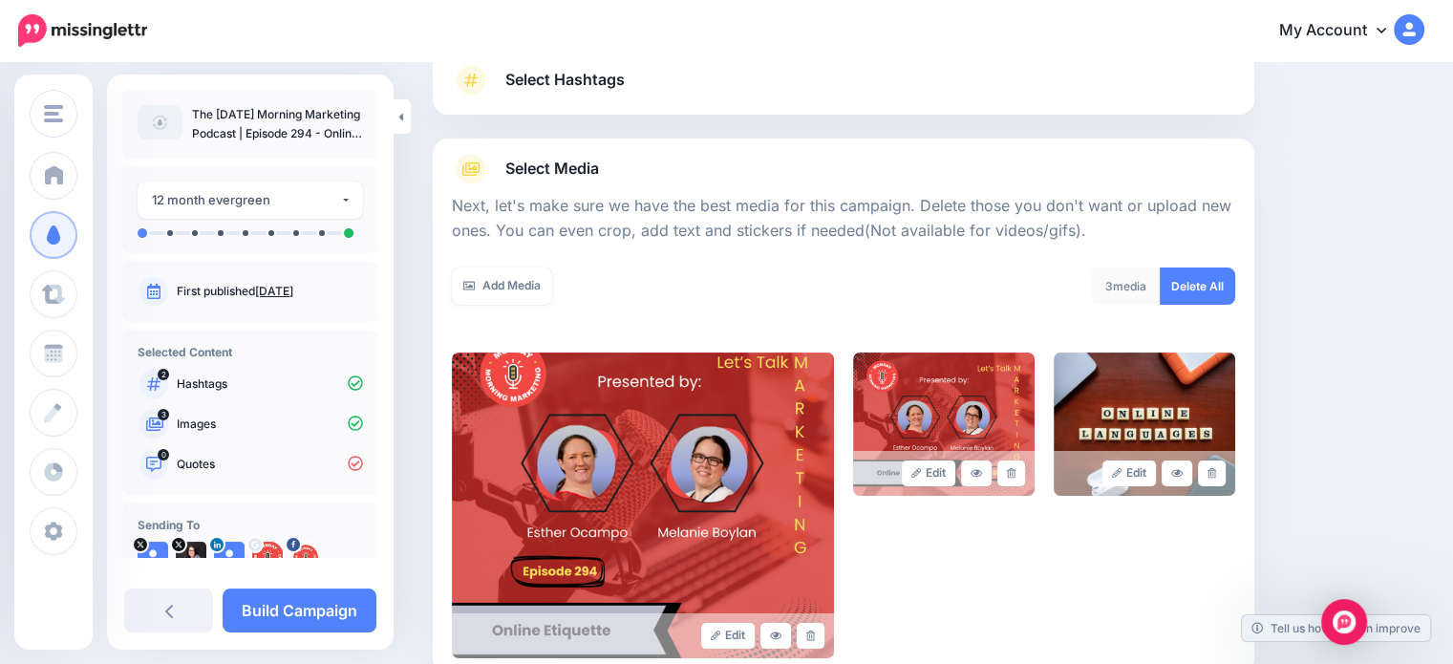
drag, startPoint x: 1467, startPoint y: 551, endPoint x: 600, endPoint y: 169, distance: 947.1
click at [599, 169] on span "Select Media" at bounding box center [552, 169] width 94 height 26
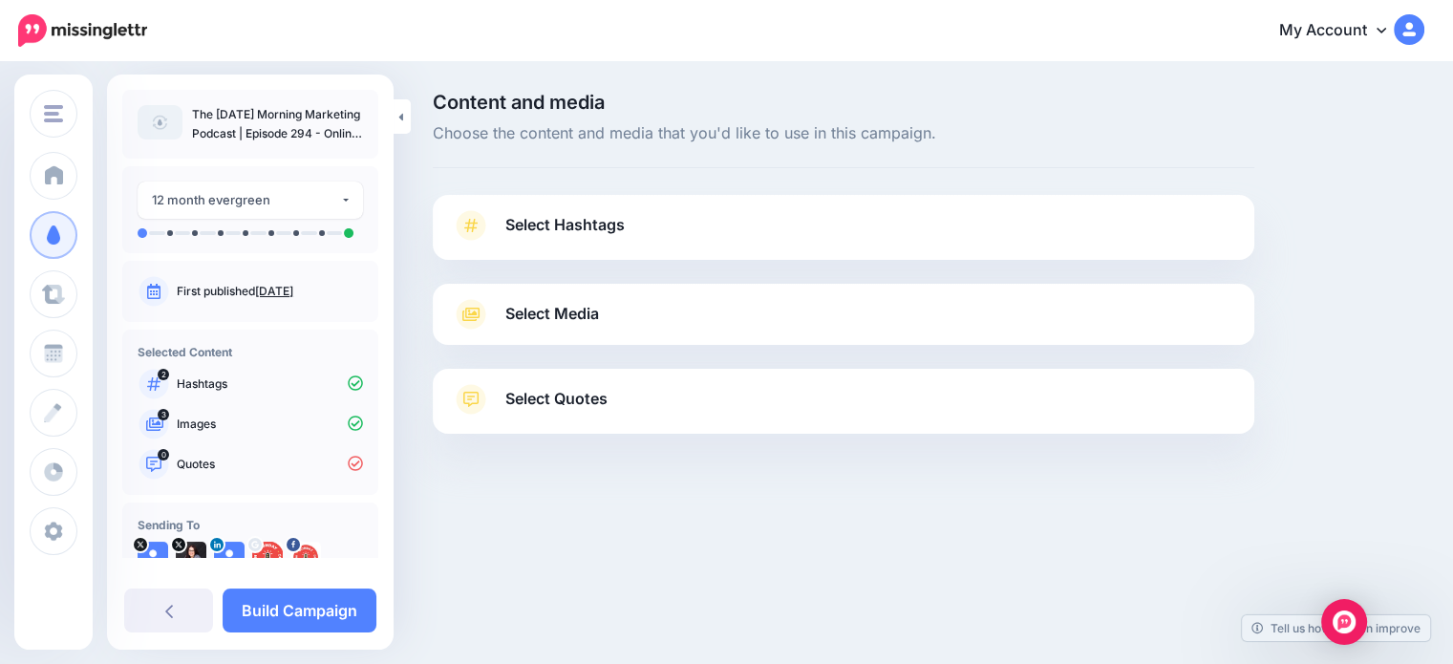
scroll to position [0, 0]
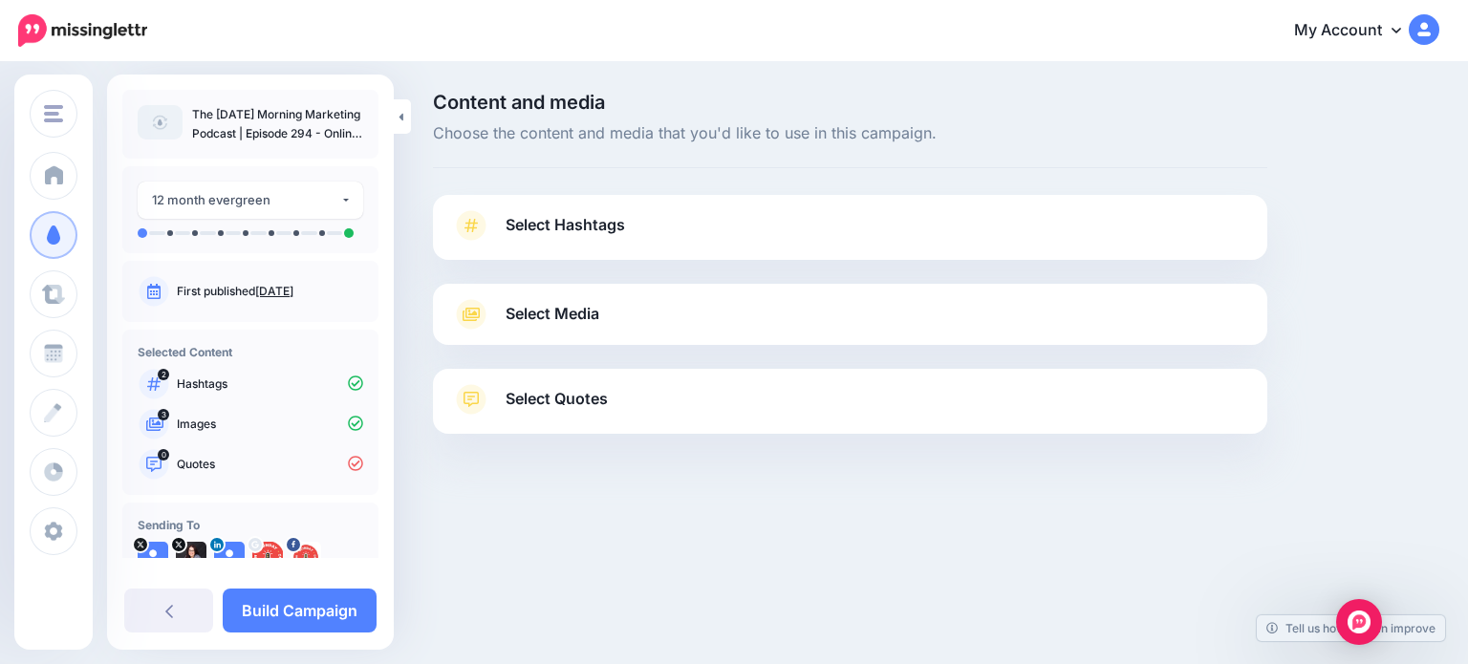
click at [568, 422] on link "Select Quotes" at bounding box center [850, 409] width 796 height 50
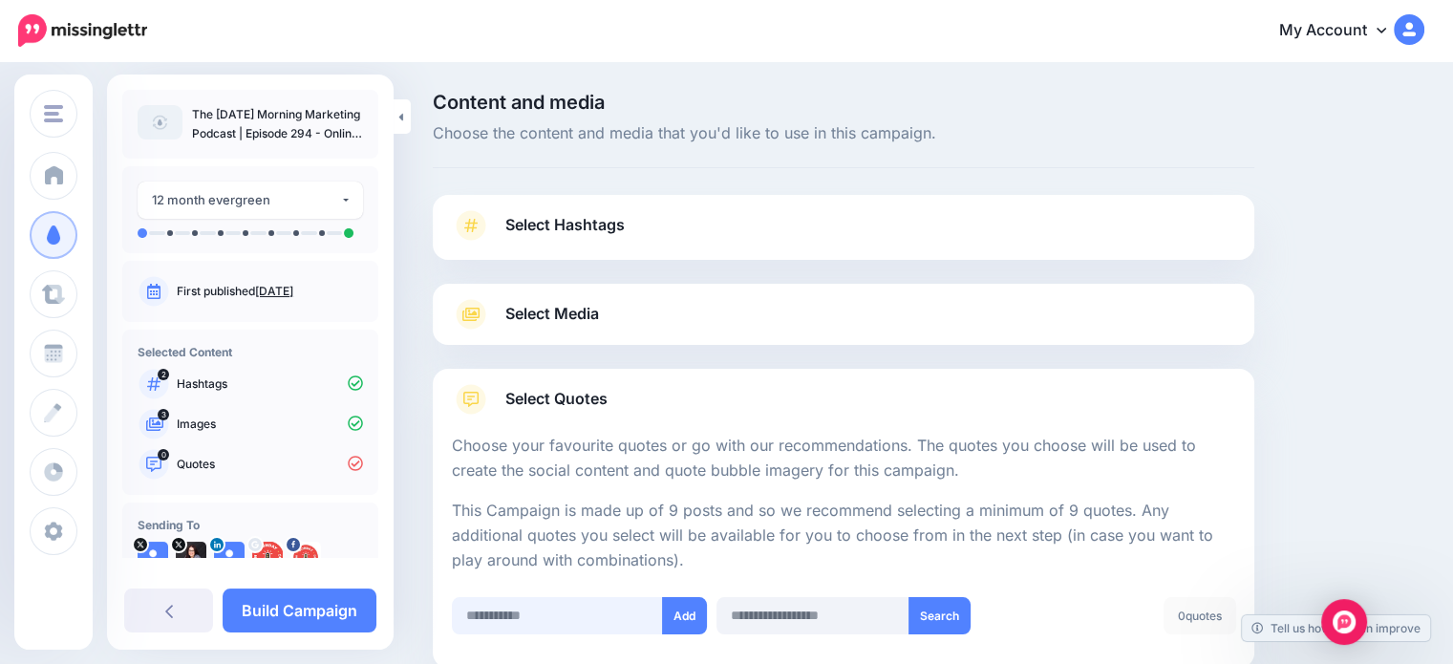
click at [601, 621] on input "text" at bounding box center [557, 615] width 211 height 37
click at [511, 607] on input "text" at bounding box center [557, 615] width 211 height 37
type input "**********"
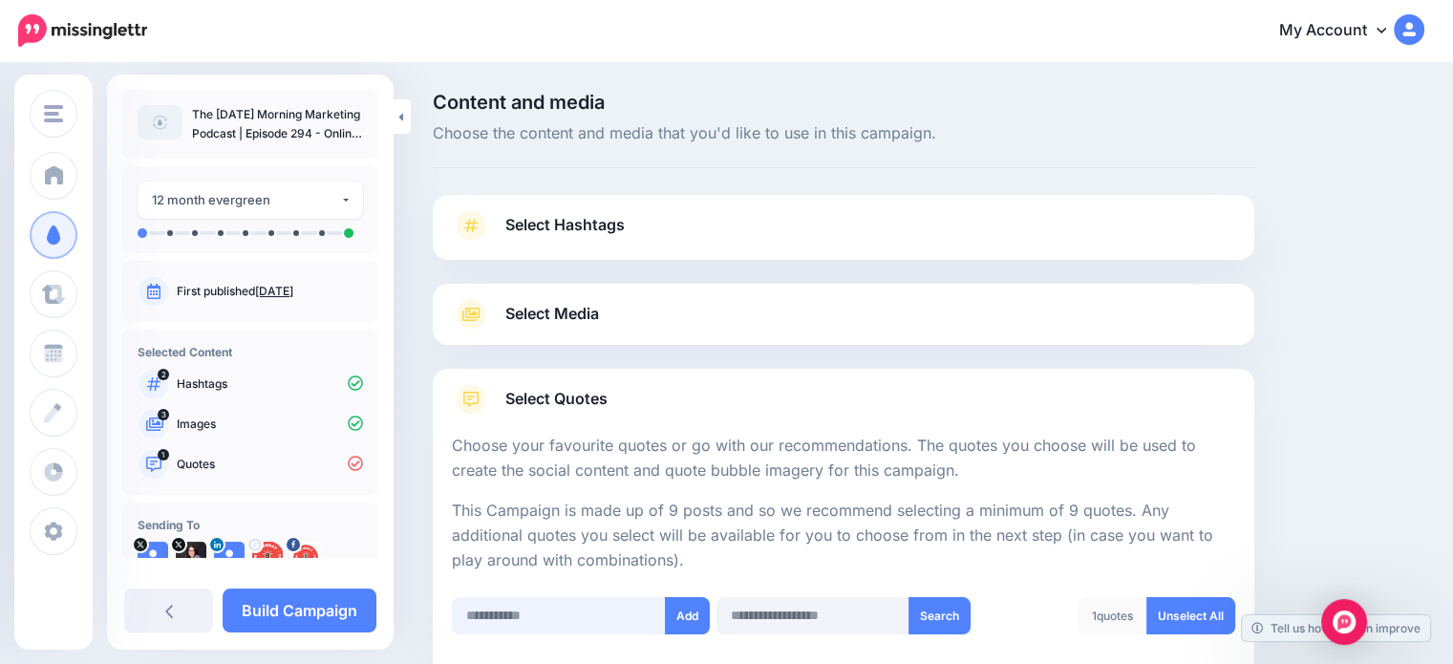
scroll to position [222, 0]
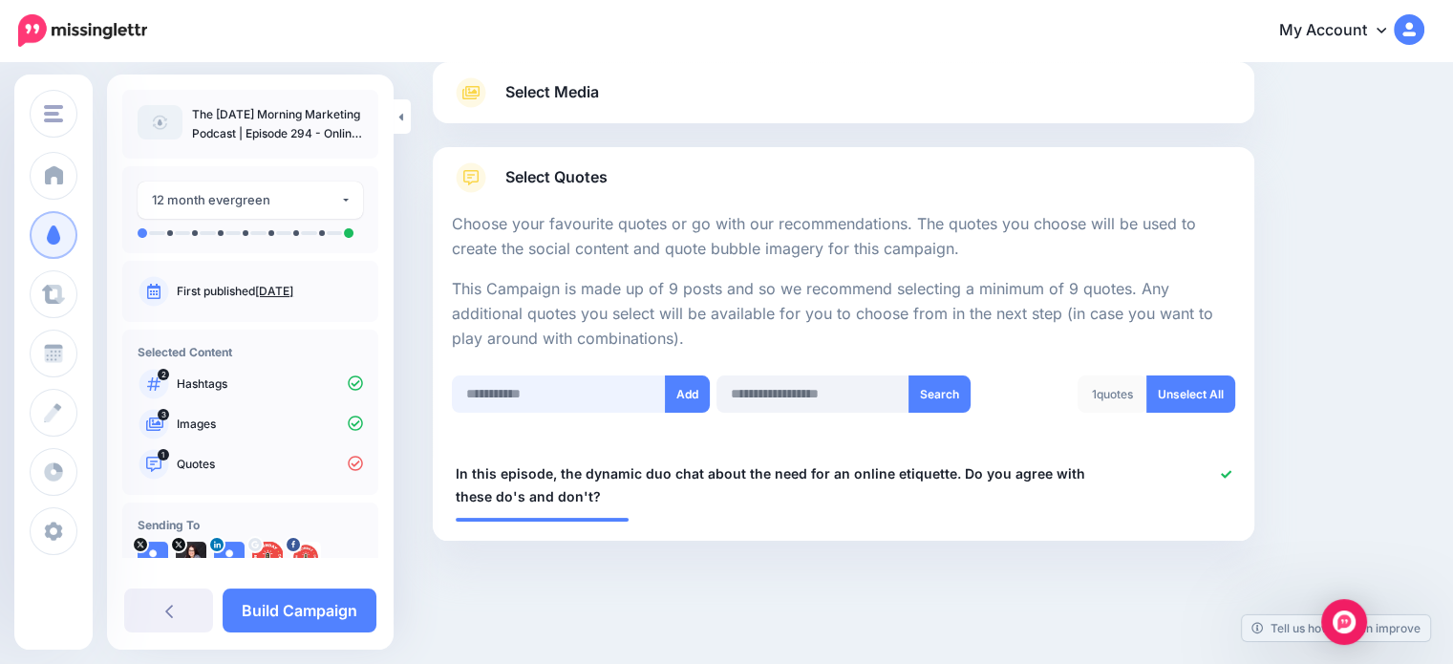
click at [518, 388] on input "text" at bounding box center [559, 393] width 214 height 37
type input "**********"
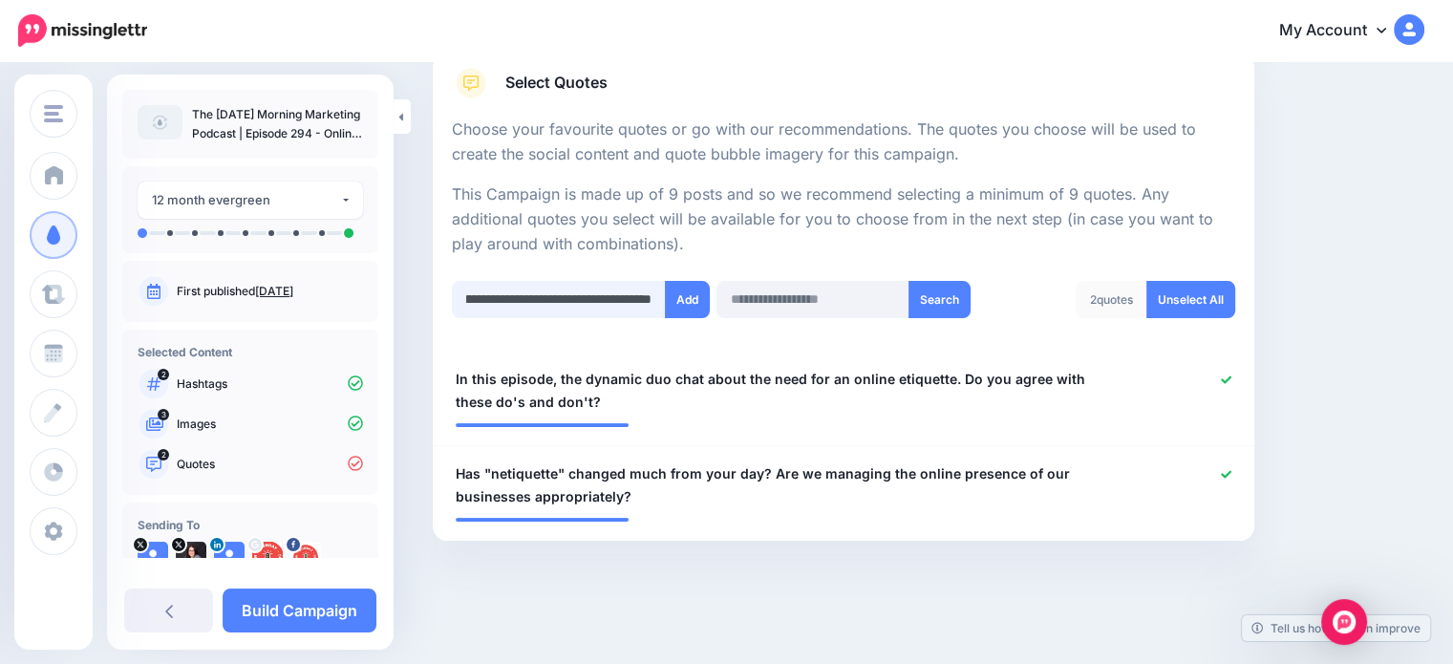
scroll to position [0, 151]
type input "**********"
